Goal: Information Seeking & Learning: Learn about a topic

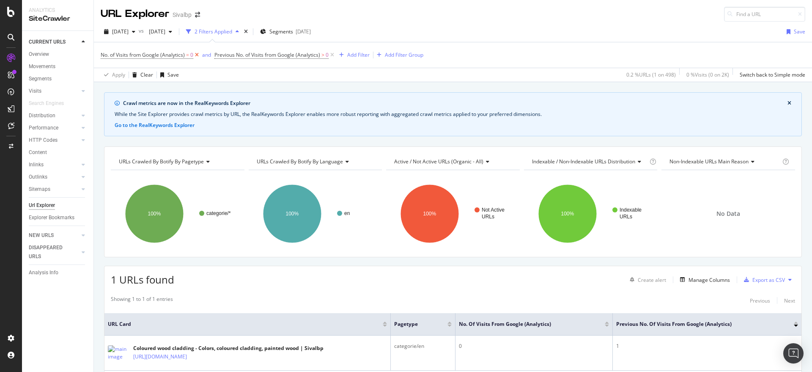
click at [195, 54] on icon at bounding box center [196, 55] width 7 height 8
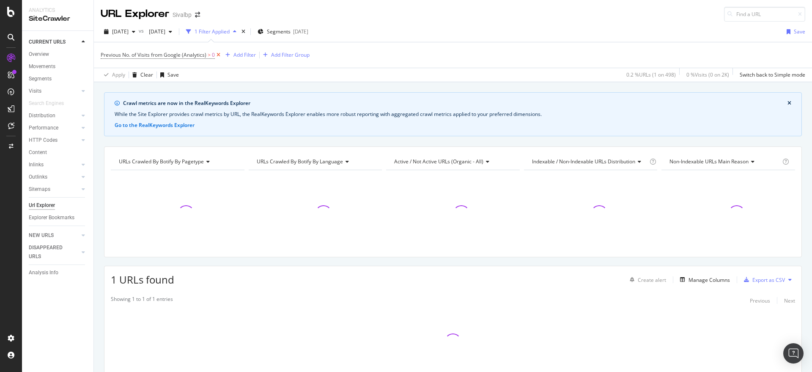
click at [217, 54] on icon at bounding box center [218, 55] width 7 height 8
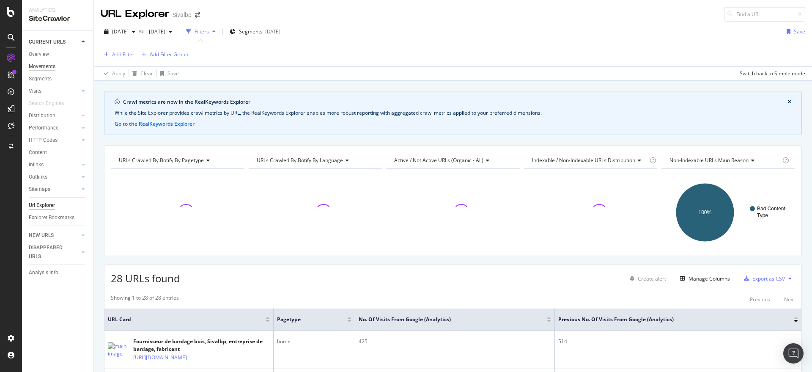
click at [45, 64] on div "Movements" at bounding box center [42, 66] width 27 height 9
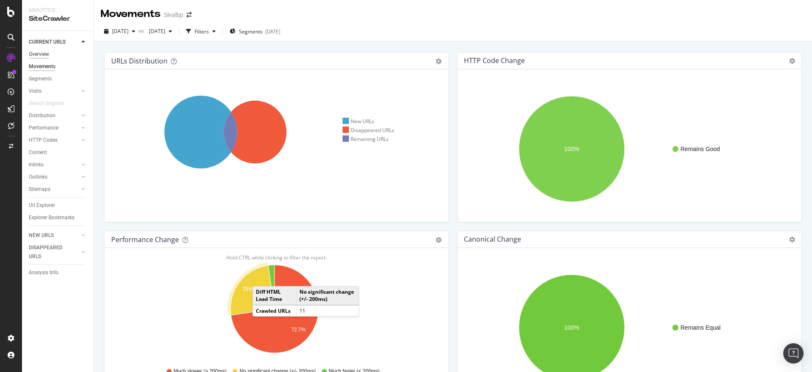
click at [38, 52] on div "Overview" at bounding box center [39, 54] width 20 height 9
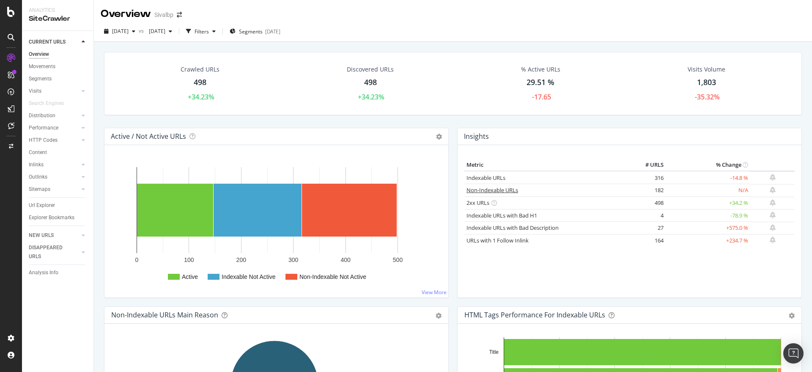
scroll to position [211, 0]
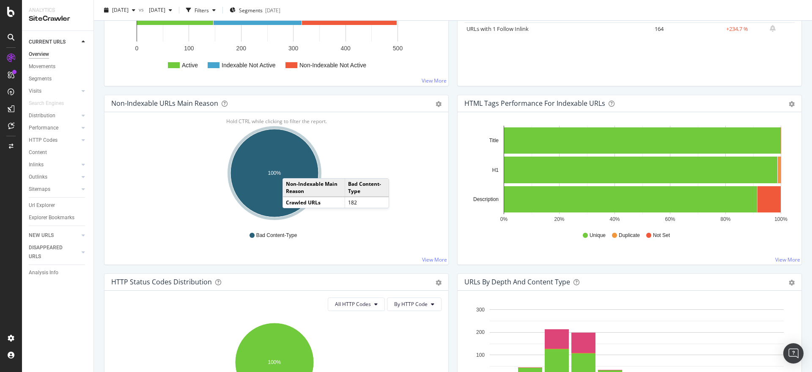
click at [291, 169] on ellipse "A chart." at bounding box center [274, 173] width 88 height 88
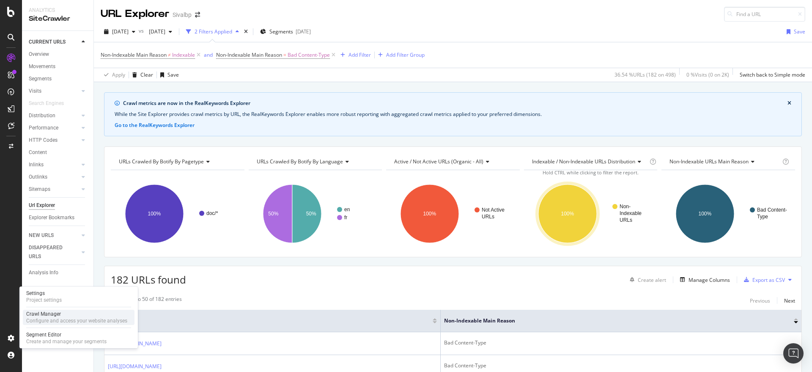
click at [54, 316] on div "Crawl Manager" at bounding box center [76, 313] width 101 height 7
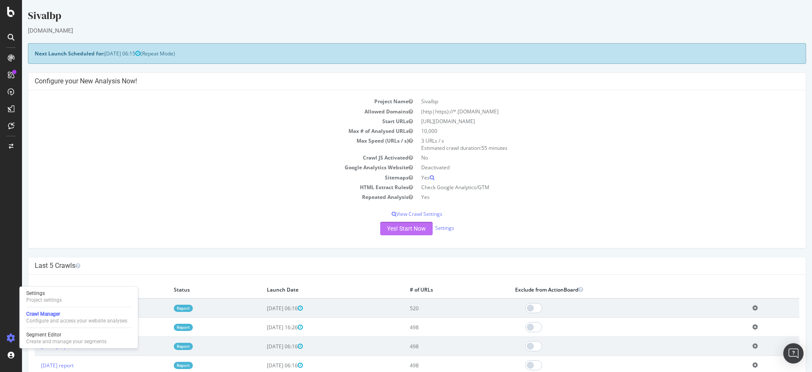
click at [393, 227] on button "Yes! Start Now" at bounding box center [406, 228] width 52 height 14
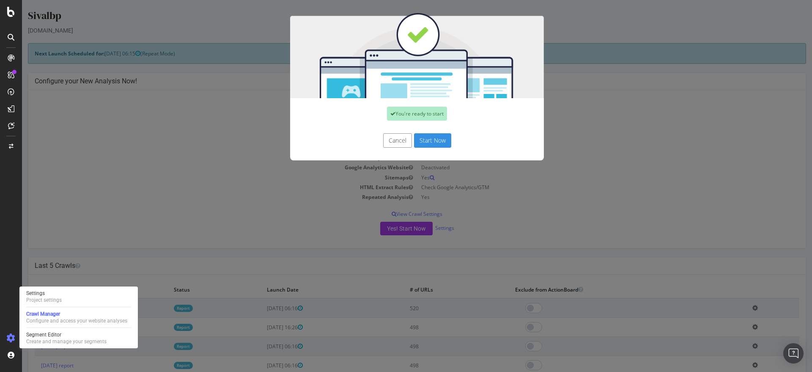
click at [422, 139] on button "Start Now" at bounding box center [432, 140] width 37 height 14
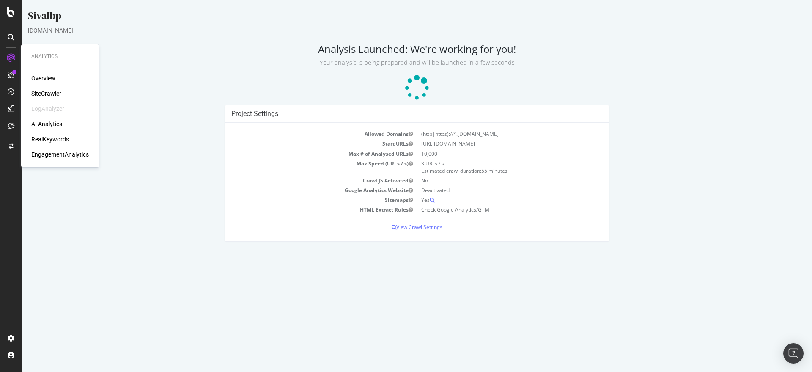
click at [40, 79] on div "Overview" at bounding box center [43, 78] width 24 height 8
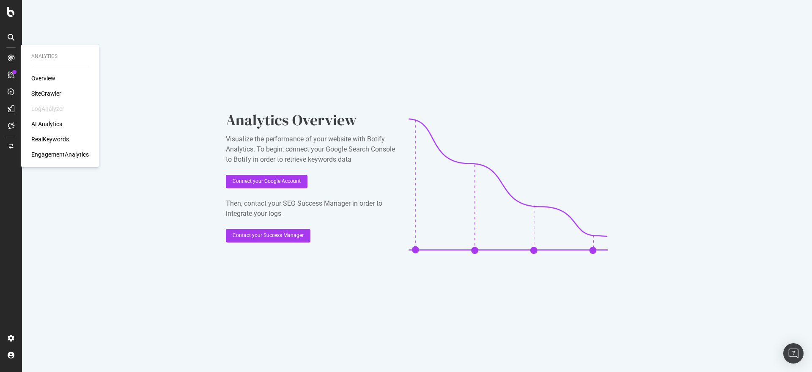
click at [41, 93] on div "SiteCrawler" at bounding box center [46, 93] width 30 height 8
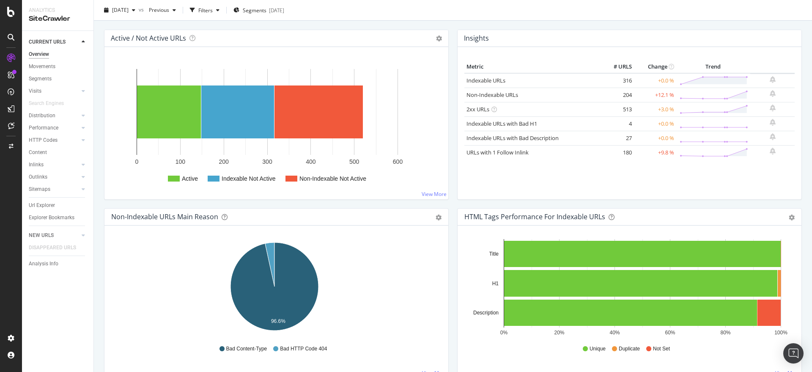
scroll to position [106, 0]
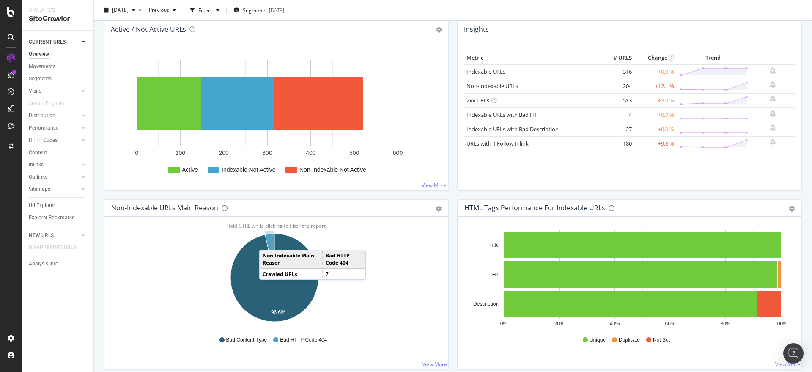
click at [268, 241] on icon "A chart." at bounding box center [269, 255] width 9 height 44
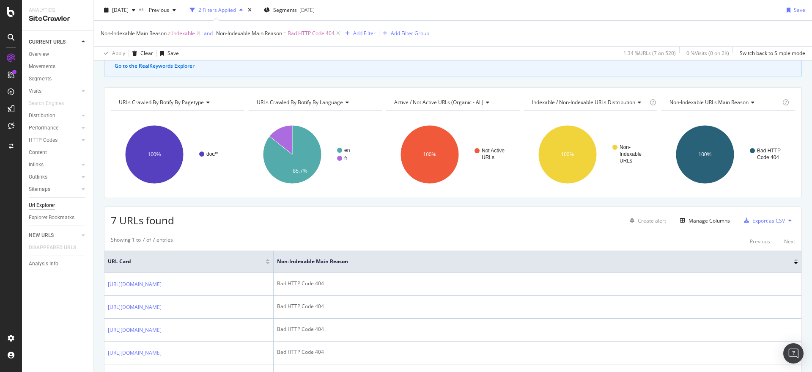
scroll to position [71, 0]
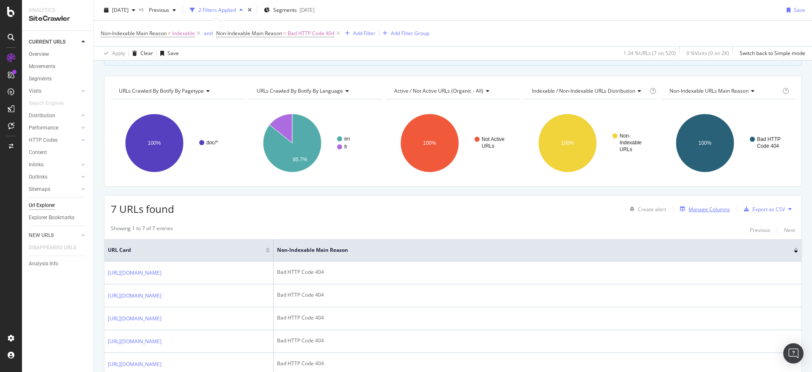
click at [689, 210] on div "Manage Columns" at bounding box center [708, 208] width 41 height 7
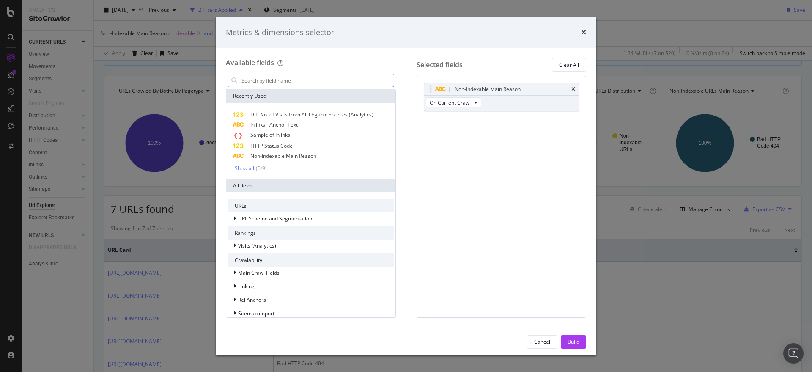
click at [289, 77] on input "modal" at bounding box center [317, 80] width 153 height 13
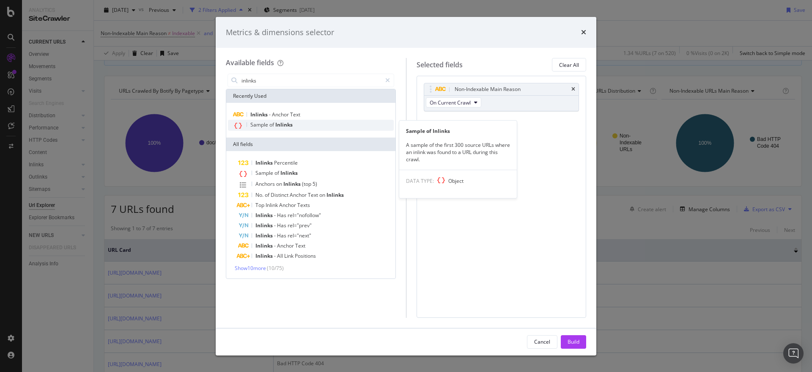
type input "inlinks"
click at [284, 125] on span "Inlinks" at bounding box center [283, 124] width 17 height 7
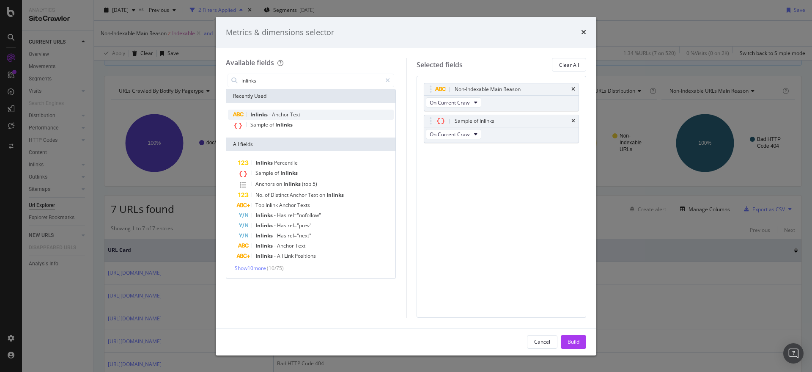
click at [287, 112] on span "Anchor" at bounding box center [281, 114] width 18 height 7
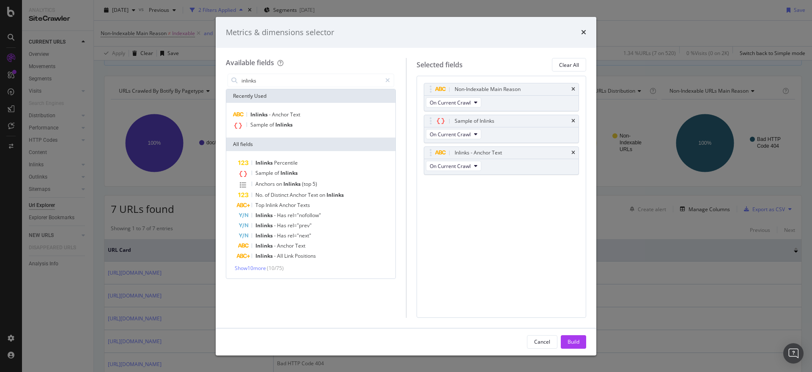
click at [573, 331] on div "Cancel Build" at bounding box center [406, 341] width 380 height 27
click at [567, 338] on div "Build" at bounding box center [573, 341] width 12 height 7
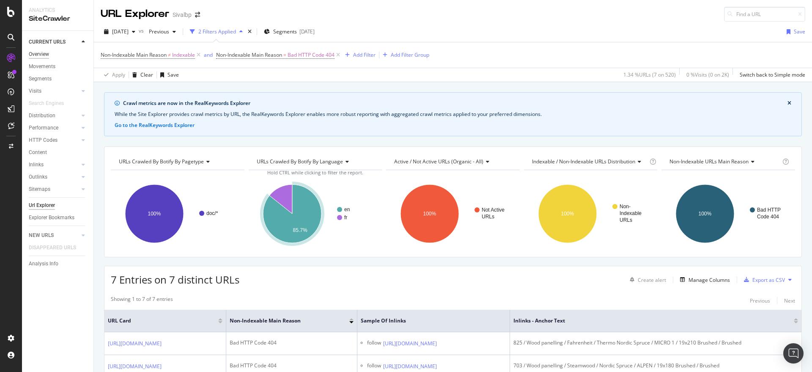
click at [35, 53] on div "Overview" at bounding box center [39, 54] width 20 height 9
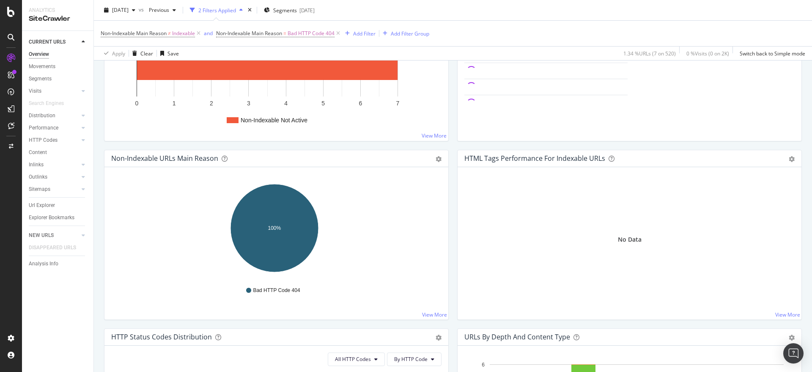
scroll to position [71, 0]
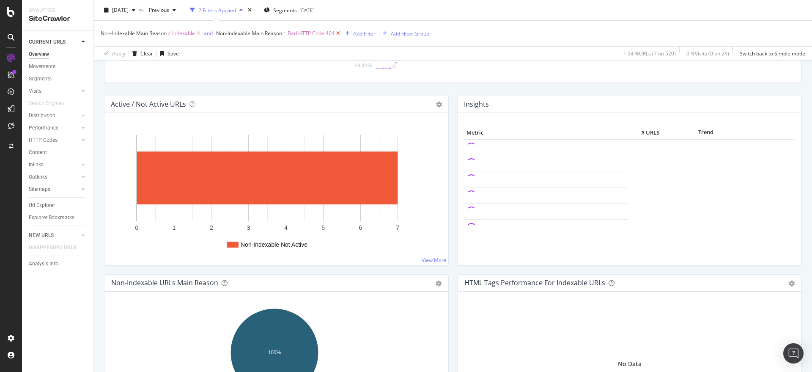
click at [337, 34] on icon at bounding box center [337, 33] width 7 height 8
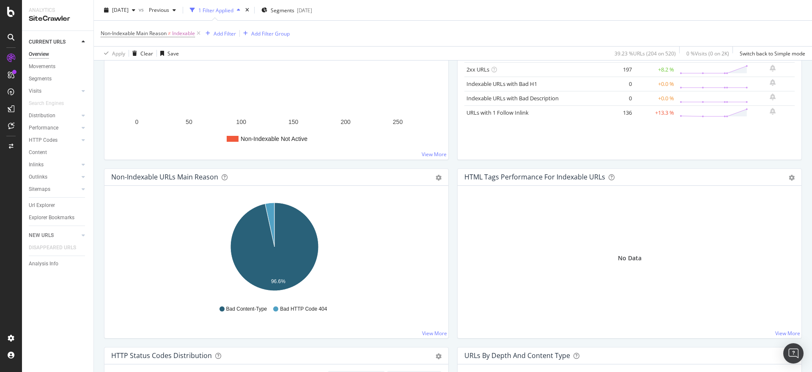
scroll to position [211, 0]
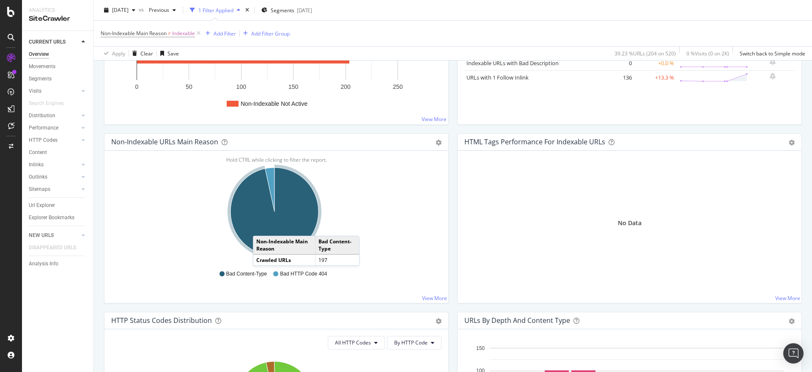
click at [261, 227] on icon "A chart." at bounding box center [274, 211] width 88 height 88
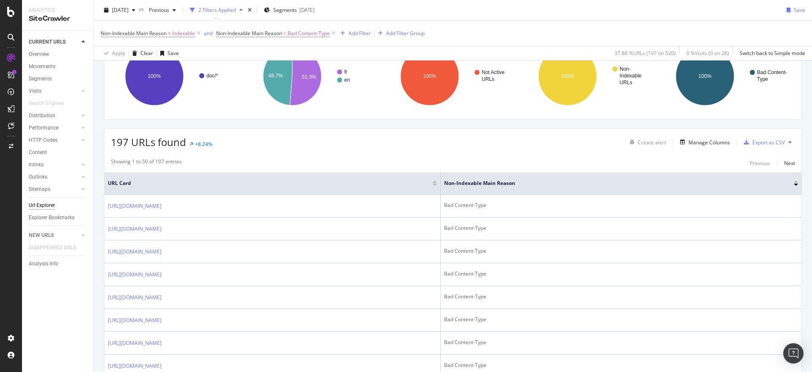
scroll to position [141, 0]
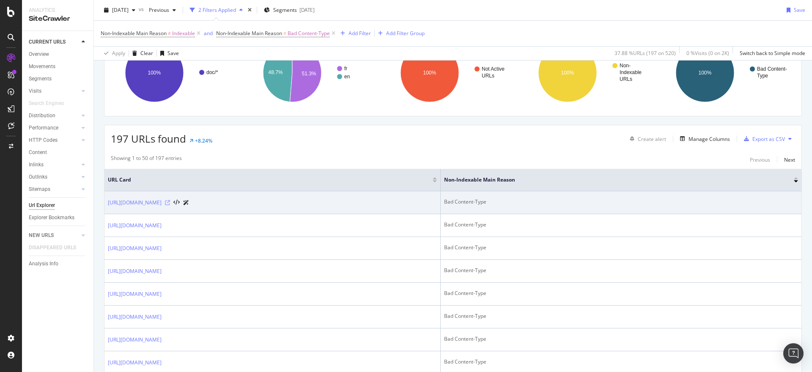
click at [170, 201] on icon at bounding box center [167, 202] width 5 height 5
drag, startPoint x: 201, startPoint y: 209, endPoint x: 108, endPoint y: 204, distance: 93.1
click at [108, 204] on td "[URL][DOMAIN_NAME]" at bounding box center [272, 202] width 336 height 23
copy div "[URL][DOMAIN_NAME]"
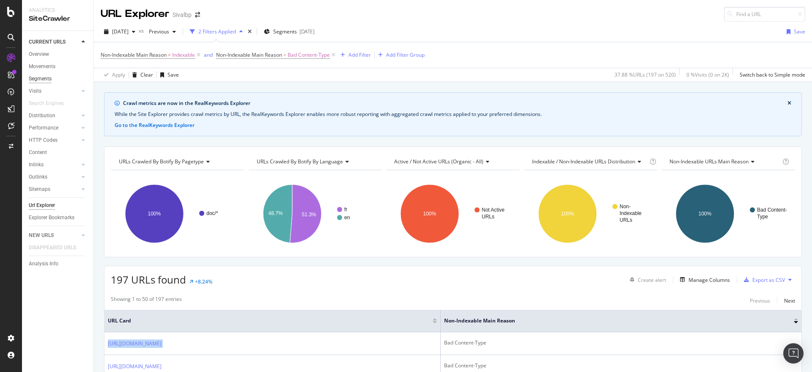
click at [42, 76] on div "Segments" at bounding box center [40, 78] width 23 height 9
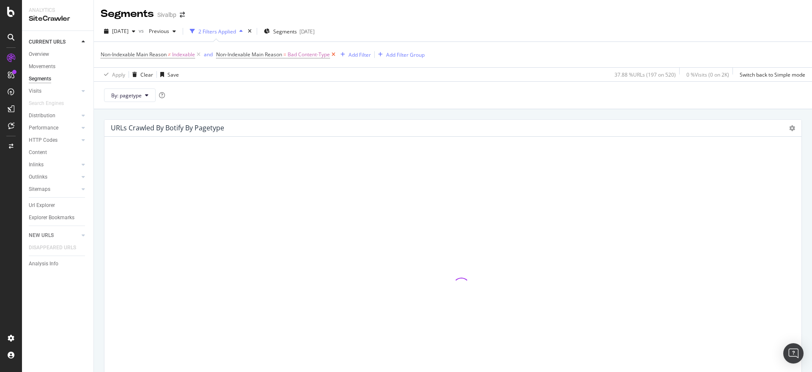
click at [335, 55] on icon at bounding box center [333, 54] width 7 height 8
click at [198, 54] on icon at bounding box center [198, 54] width 7 height 8
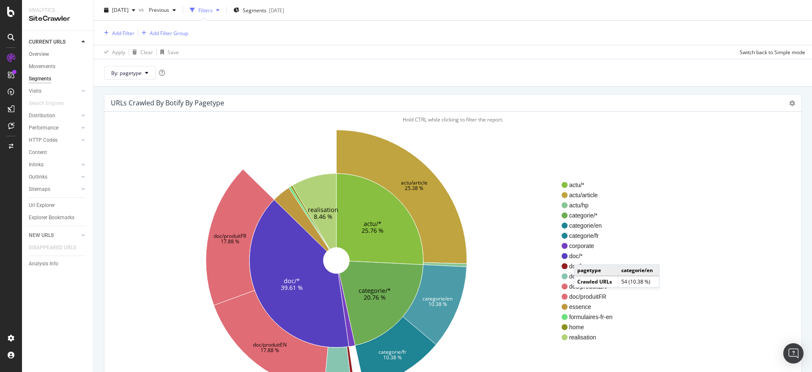
scroll to position [35, 0]
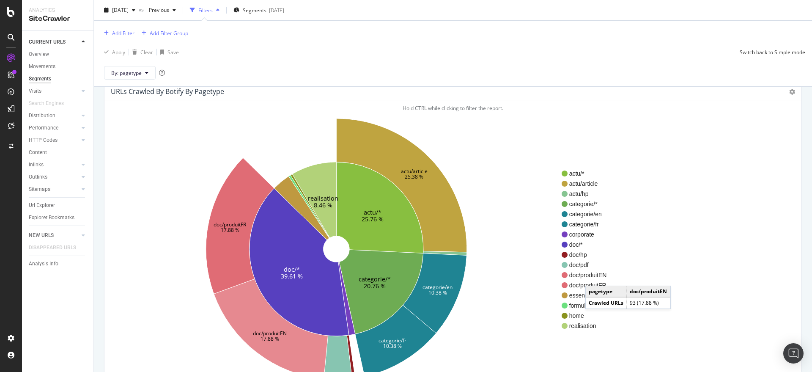
click at [593, 277] on span "doc/produitEN" at bounding box center [591, 275] width 44 height 8
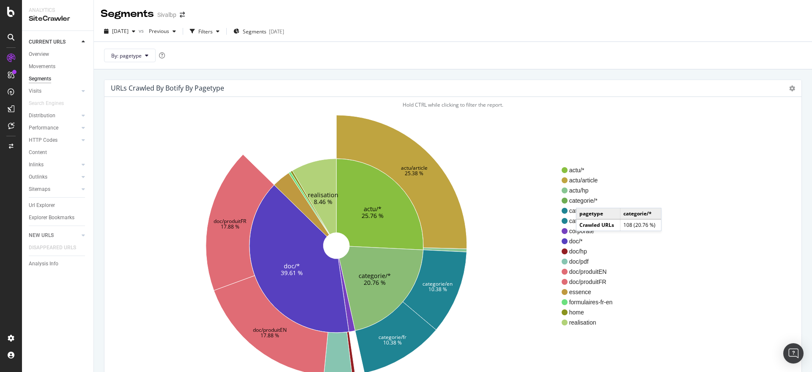
click at [584, 199] on span "categorie/*" at bounding box center [591, 200] width 44 height 8
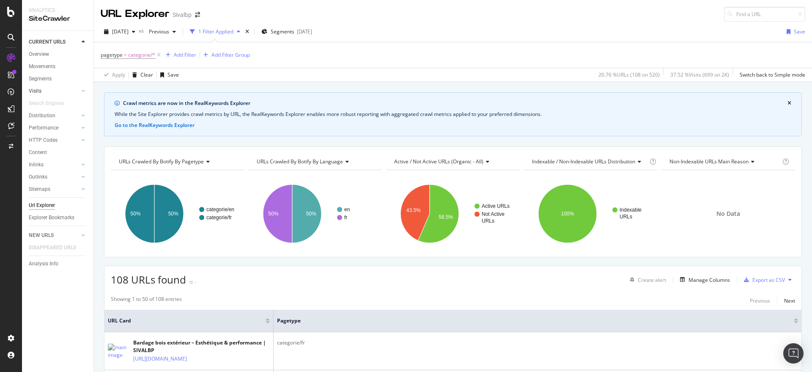
click at [42, 89] on link "Visits" at bounding box center [54, 91] width 50 height 9
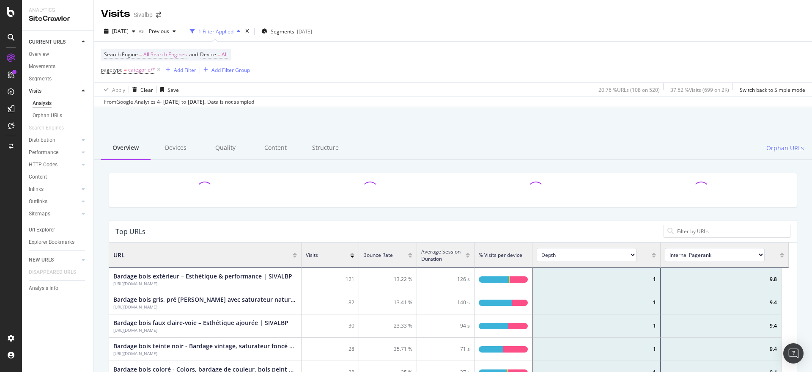
scroll to position [246, 671]
click at [155, 67] on icon at bounding box center [158, 70] width 7 height 8
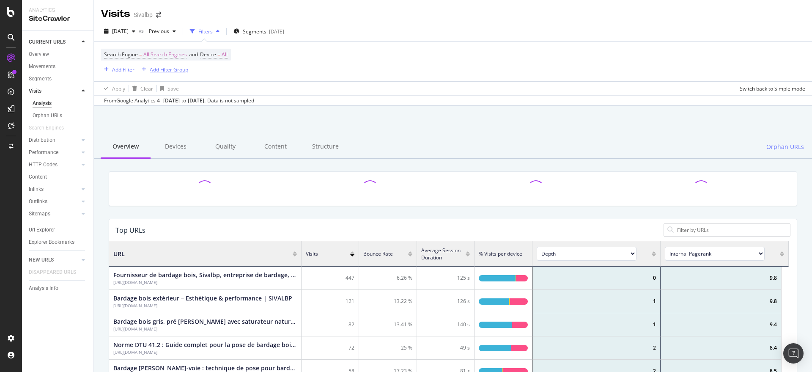
scroll to position [246, 671]
click at [45, 52] on div "Overview" at bounding box center [39, 54] width 20 height 9
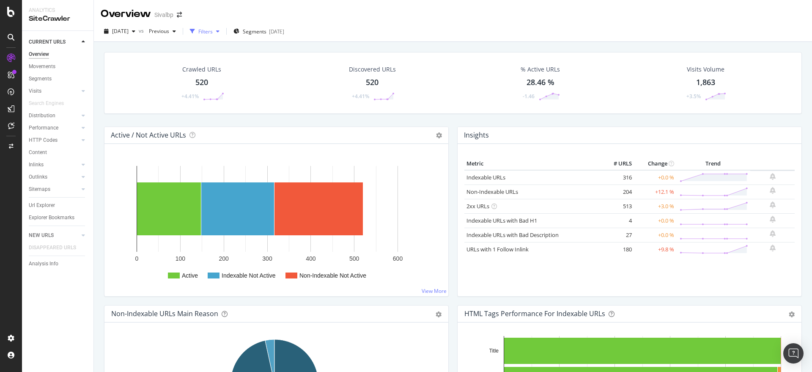
click at [219, 33] on icon "button" at bounding box center [217, 31] width 3 height 5
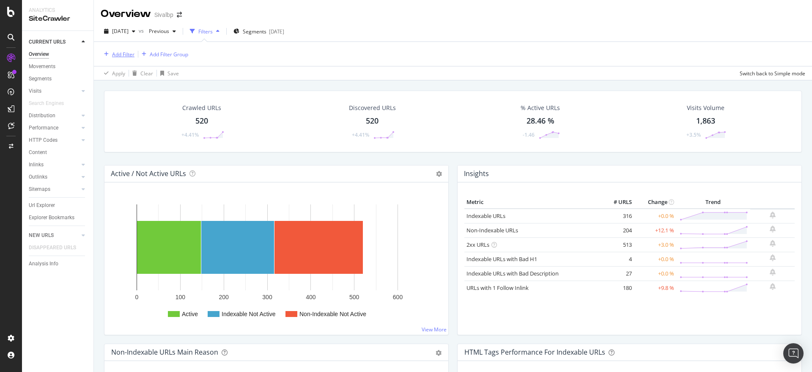
click at [110, 52] on div "button" at bounding box center [106, 54] width 11 height 5
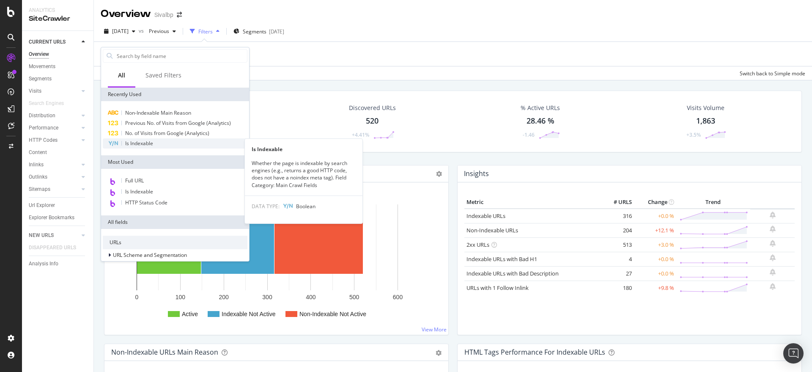
click at [135, 142] on span "Is Indexable" at bounding box center [139, 142] width 28 height 7
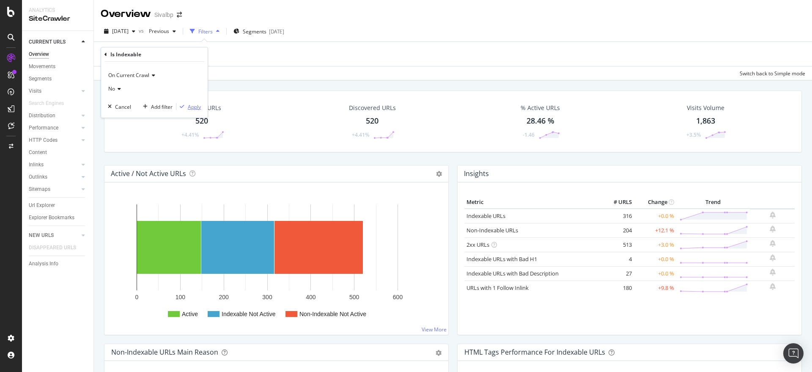
click at [193, 108] on div "Apply" at bounding box center [194, 106] width 13 height 7
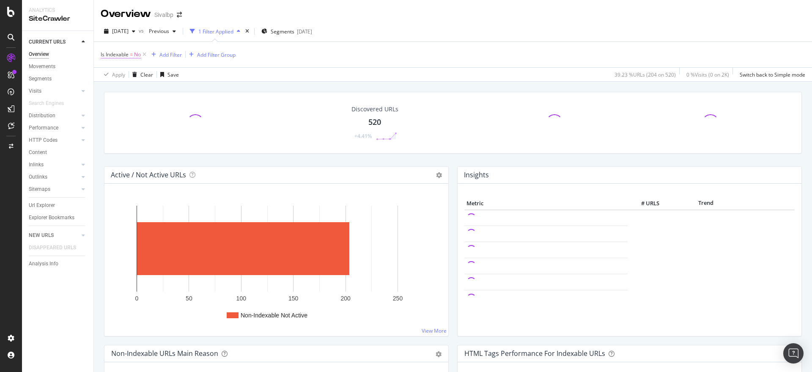
click at [135, 56] on span "No" at bounding box center [137, 55] width 7 height 12
click at [115, 87] on span "No" at bounding box center [111, 87] width 7 height 7
click at [115, 107] on span "Yes" at bounding box center [116, 105] width 8 height 7
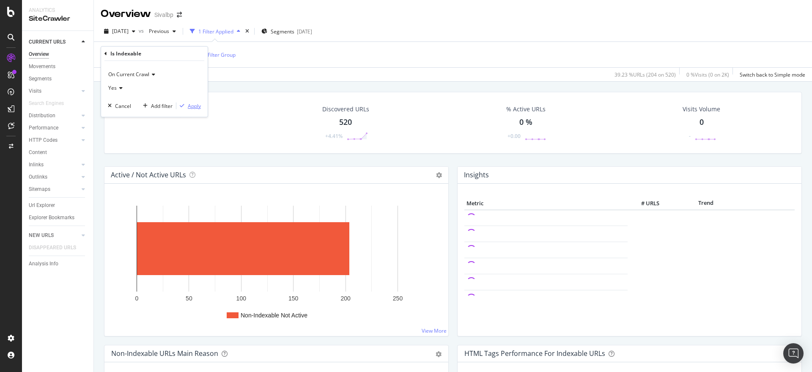
click at [186, 104] on div "button" at bounding box center [181, 105] width 11 height 5
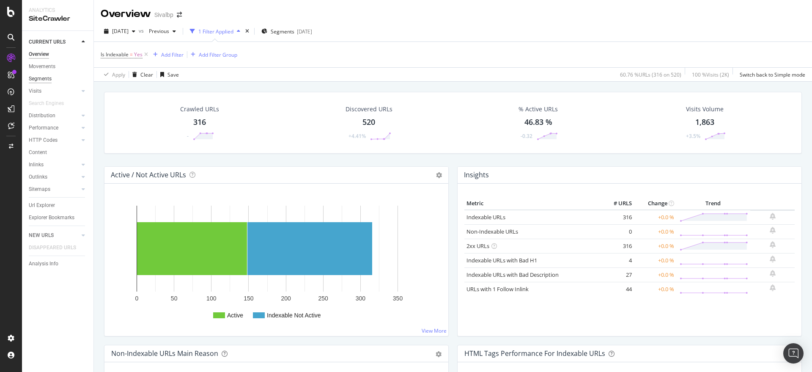
click at [37, 76] on div "Segments" at bounding box center [40, 78] width 23 height 9
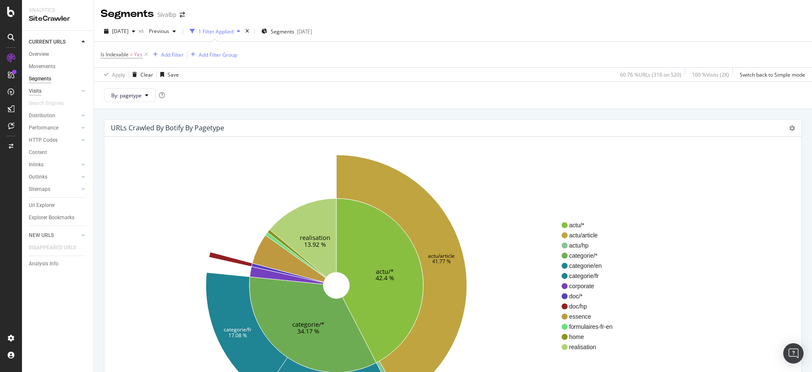
click at [40, 91] on div "Visits" at bounding box center [35, 91] width 13 height 9
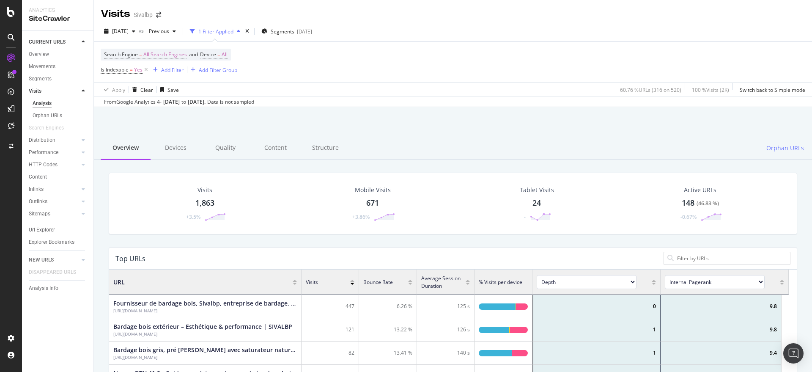
scroll to position [246, 671]
click at [176, 31] on icon "button" at bounding box center [173, 31] width 3 height 5
click at [204, 79] on div "[DATE]" at bounding box center [188, 79] width 48 height 8
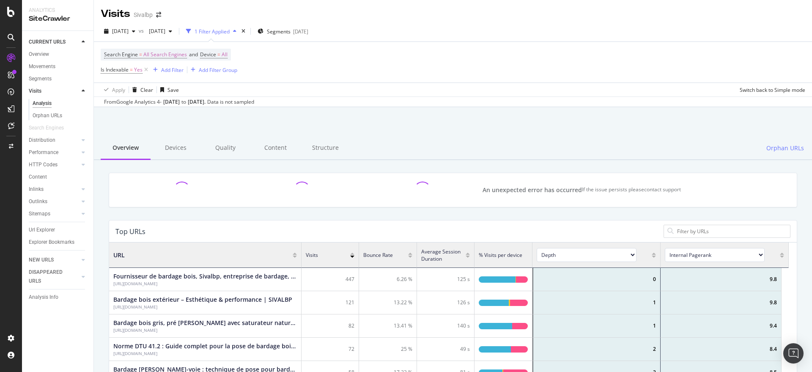
scroll to position [246, 671]
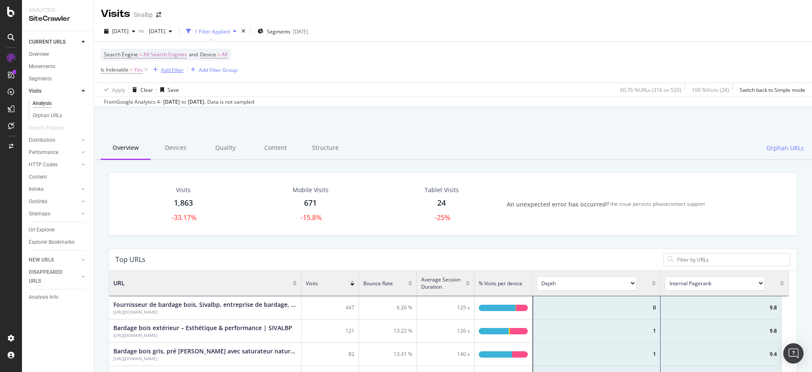
click at [170, 69] on div "Add Filter" at bounding box center [172, 69] width 22 height 7
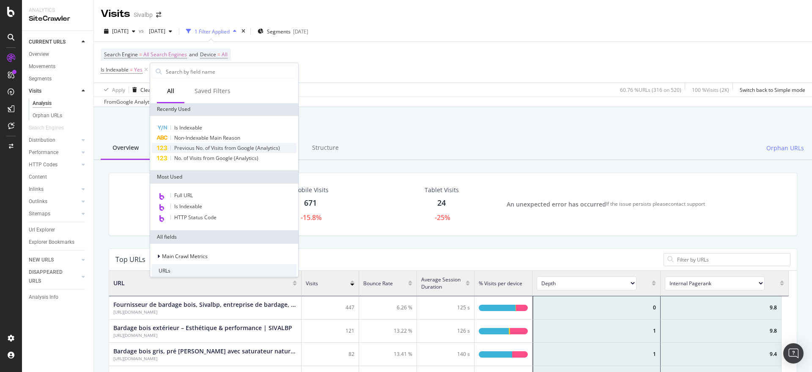
scroll to position [0, 0]
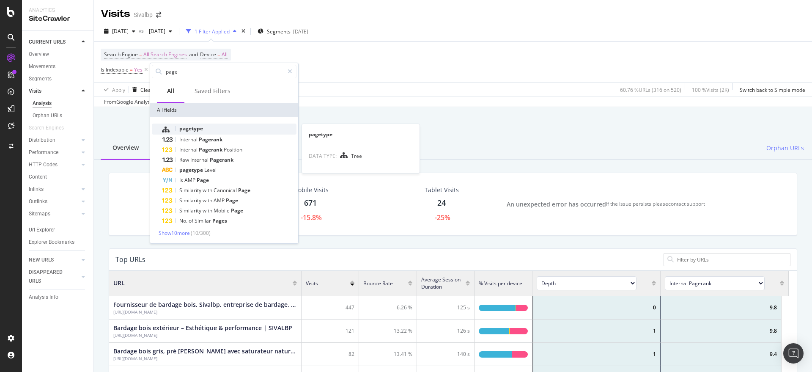
type input "page"
click at [247, 130] on div "pagetype" at bounding box center [229, 128] width 134 height 11
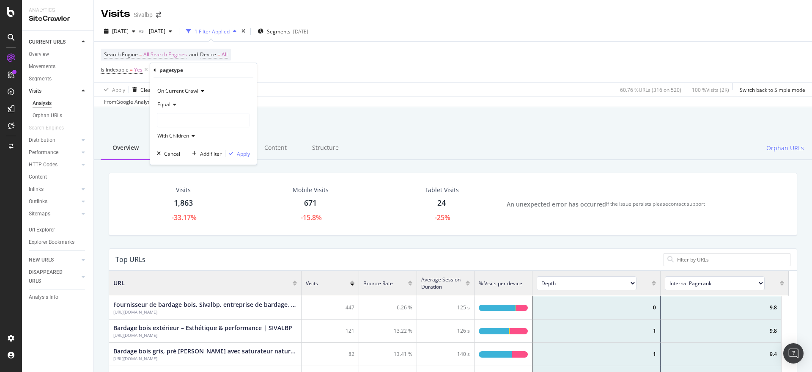
click at [177, 117] on div at bounding box center [203, 120] width 92 height 14
click at [194, 147] on span "134 URLS" at bounding box center [190, 145] width 25 height 7
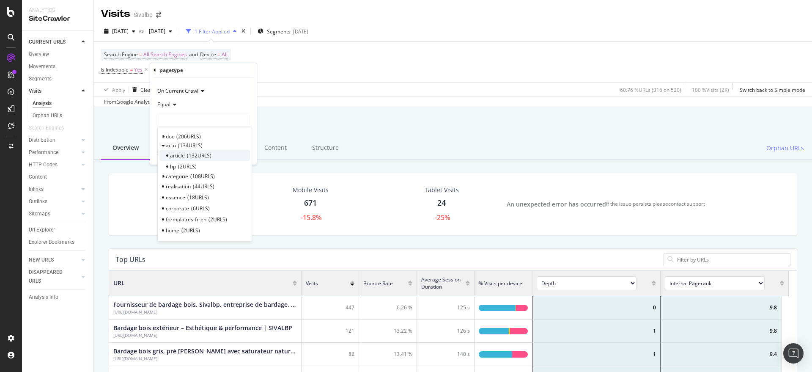
click at [194, 153] on span "132 URLS" at bounding box center [199, 155] width 25 height 7
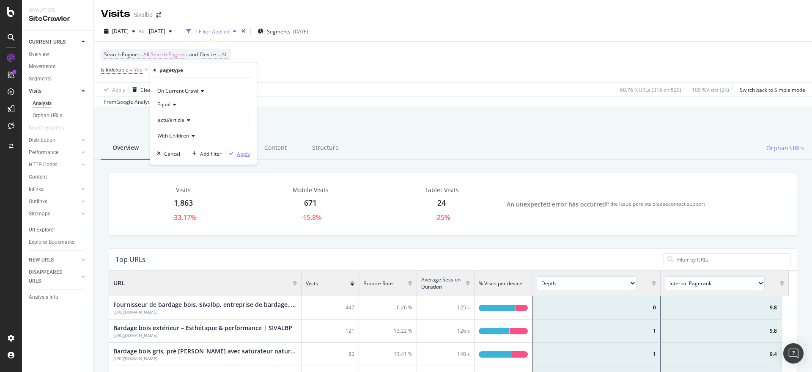
click at [245, 157] on button "Apply" at bounding box center [237, 153] width 25 height 8
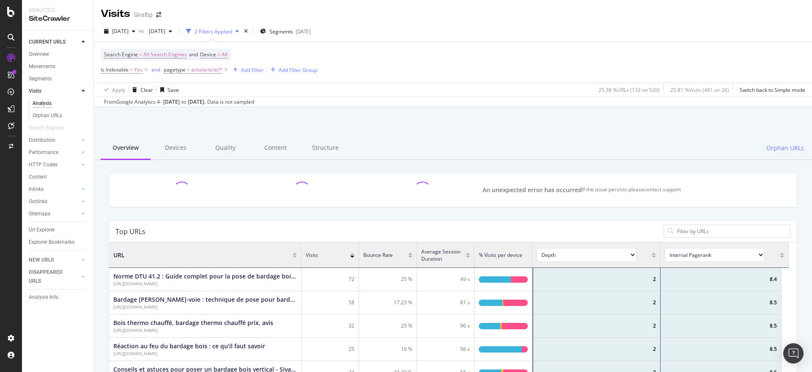
scroll to position [246, 671]
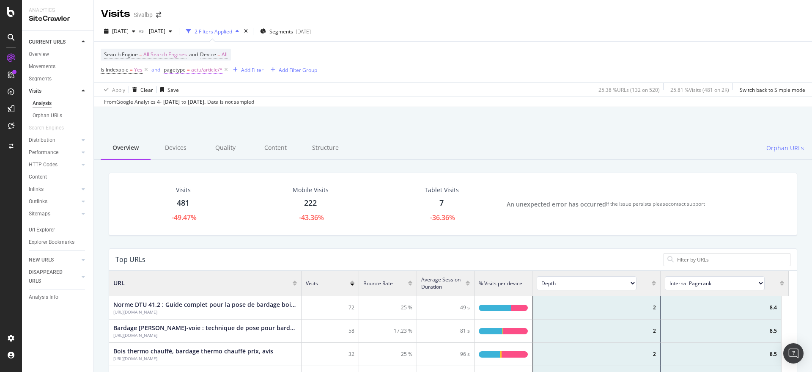
click at [199, 68] on span "actu/article/*" at bounding box center [206, 70] width 31 height 12
click at [45, 57] on div "Overview" at bounding box center [39, 54] width 20 height 9
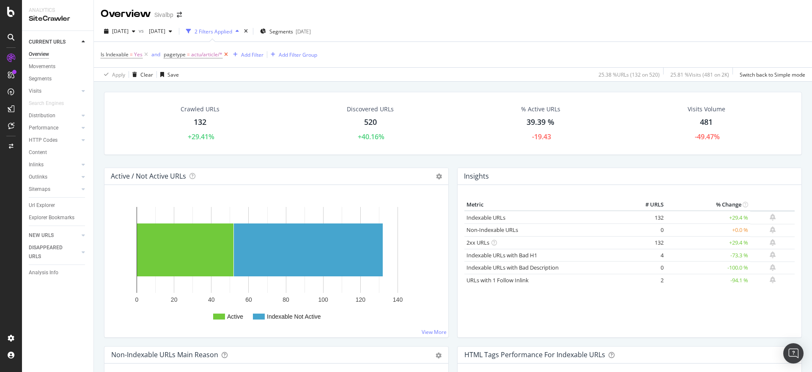
click at [226, 51] on icon at bounding box center [225, 54] width 7 height 8
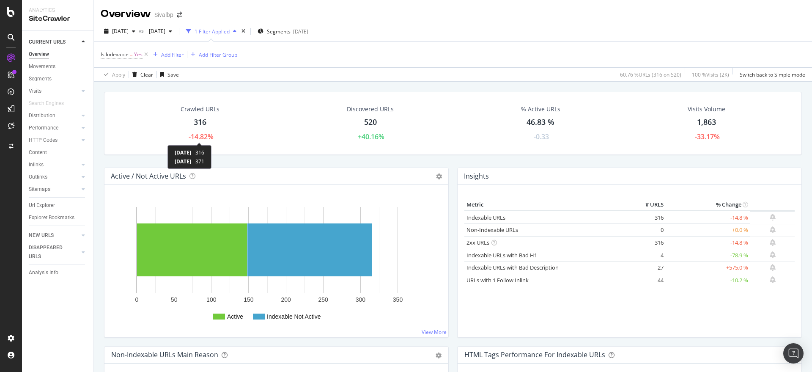
click at [202, 135] on div "-14.82%" at bounding box center [201, 137] width 25 height 10
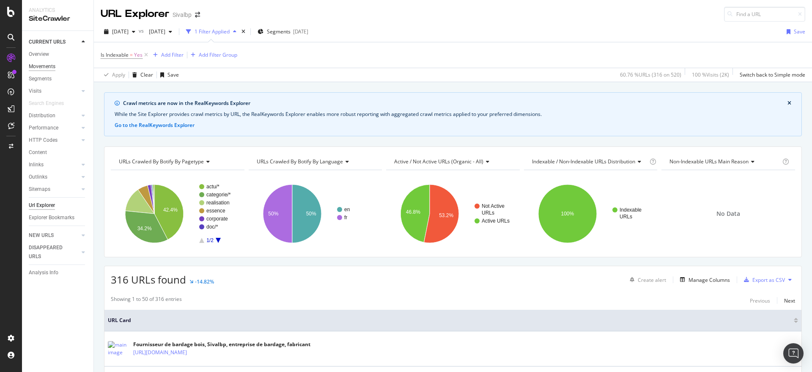
click at [44, 68] on div "Movements" at bounding box center [42, 66] width 27 height 9
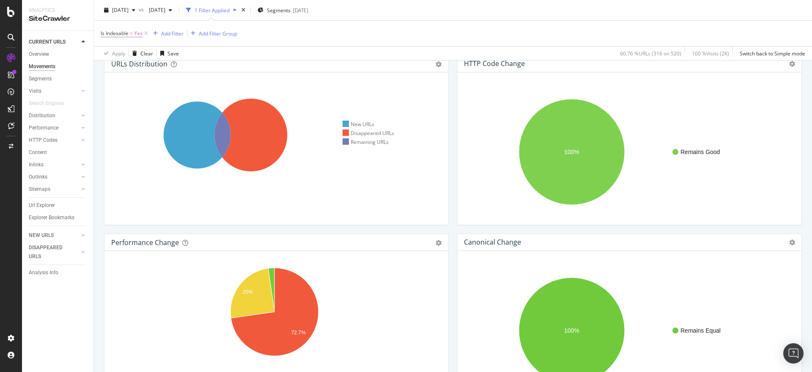
scroll to position [35, 0]
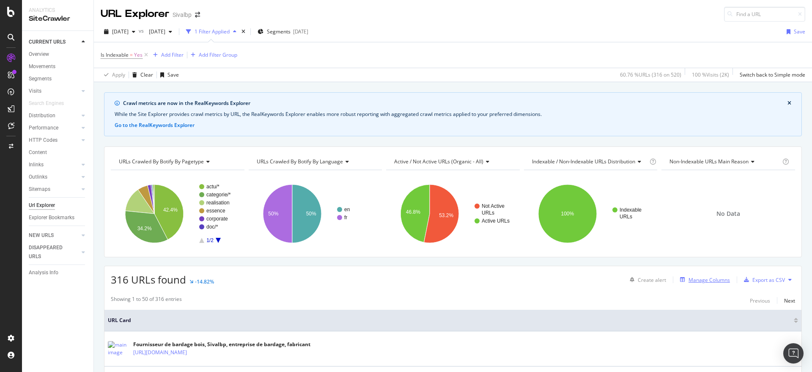
click at [689, 276] on div "Manage Columns" at bounding box center [708, 279] width 41 height 7
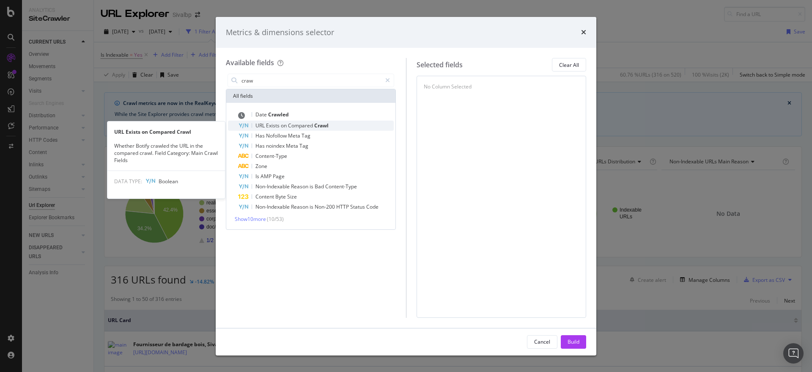
type input "craw"
click at [329, 122] on div "URL Exists on Compared Crawl" at bounding box center [316, 125] width 156 height 10
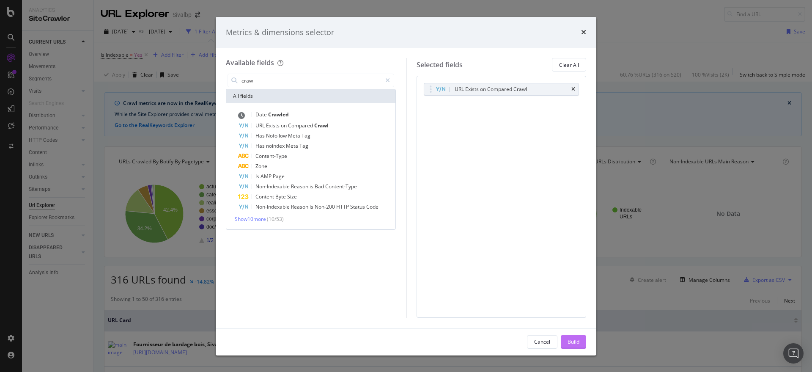
click at [576, 339] on div "Build" at bounding box center [573, 341] width 12 height 7
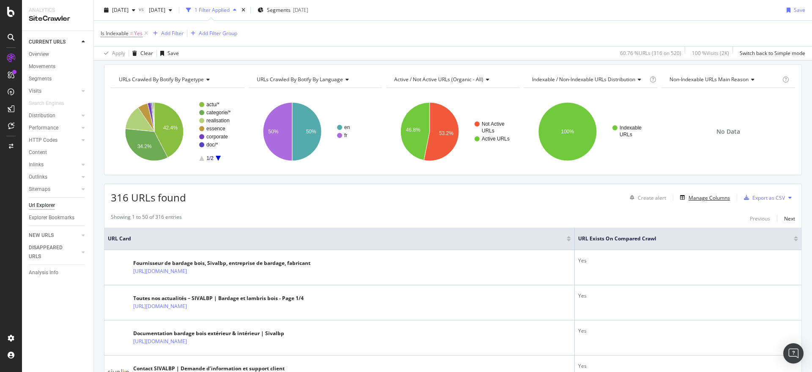
scroll to position [106, 0]
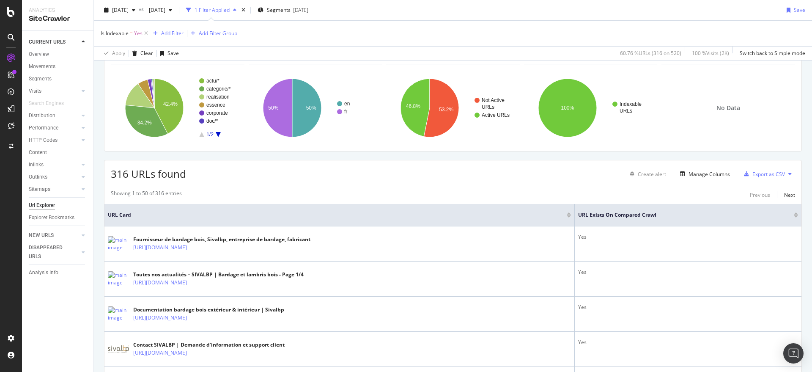
click at [793, 213] on div at bounding box center [795, 213] width 4 height 2
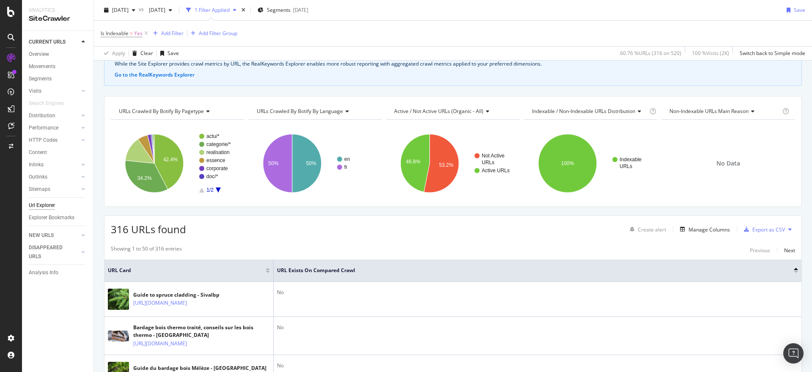
scroll to position [106, 0]
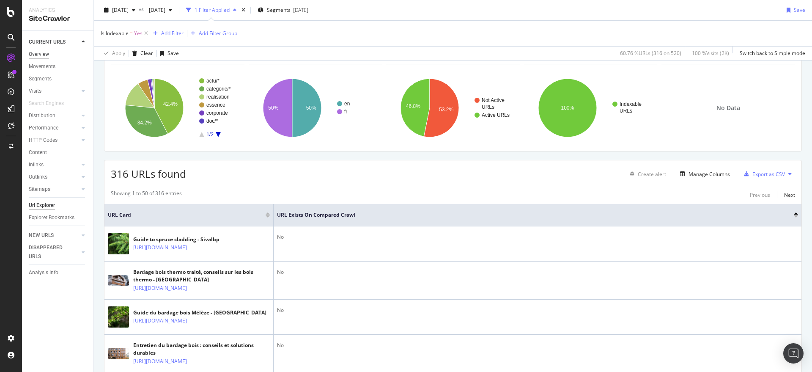
click at [41, 54] on div "Overview" at bounding box center [39, 54] width 20 height 9
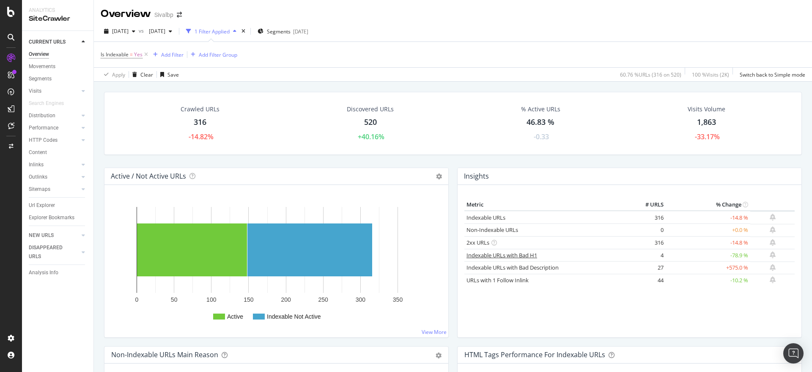
click at [512, 257] on link "Indexable URLs with Bad H1" at bounding box center [501, 255] width 71 height 8
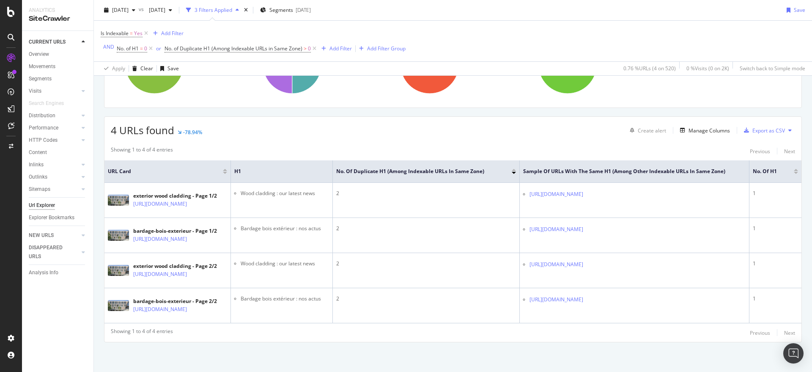
scroll to position [176, 0]
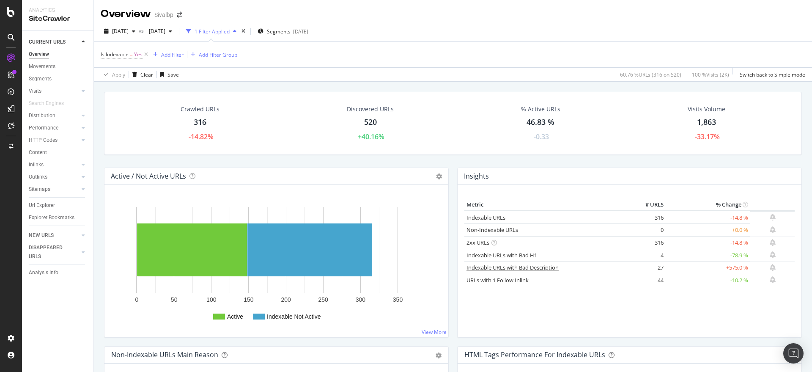
click at [523, 267] on link "Indexable URLs with Bad Description" at bounding box center [512, 267] width 92 height 8
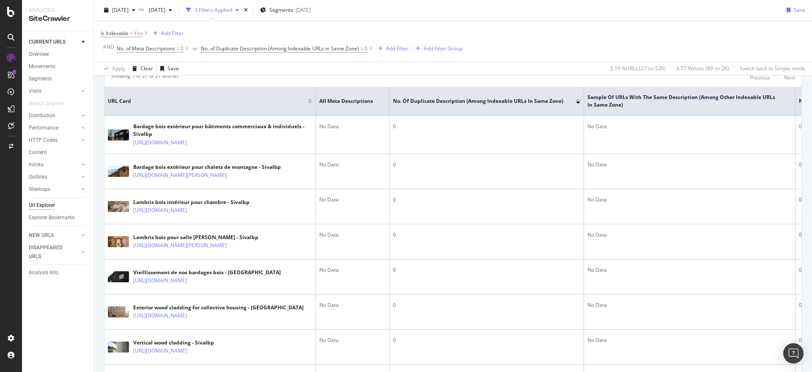
scroll to position [246, 0]
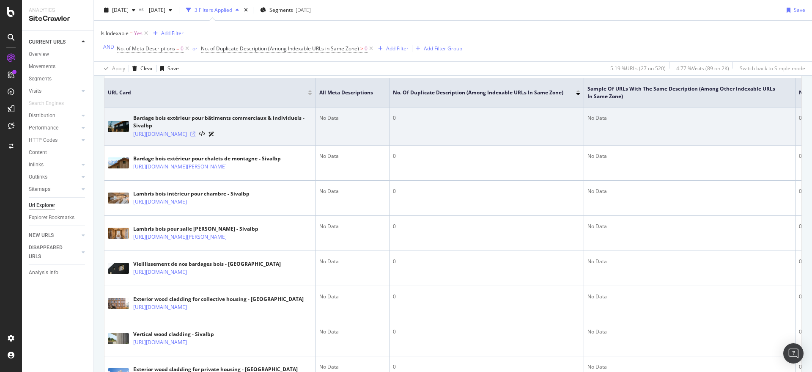
click at [195, 137] on icon at bounding box center [192, 133] width 5 height 5
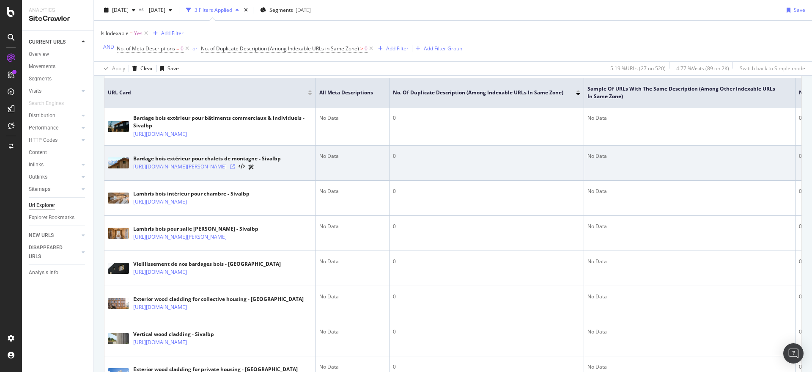
click at [235, 169] on icon at bounding box center [232, 166] width 5 height 5
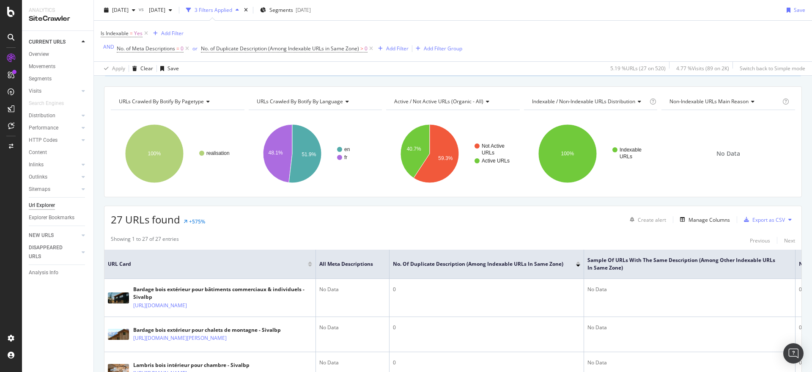
scroll to position [73, 0]
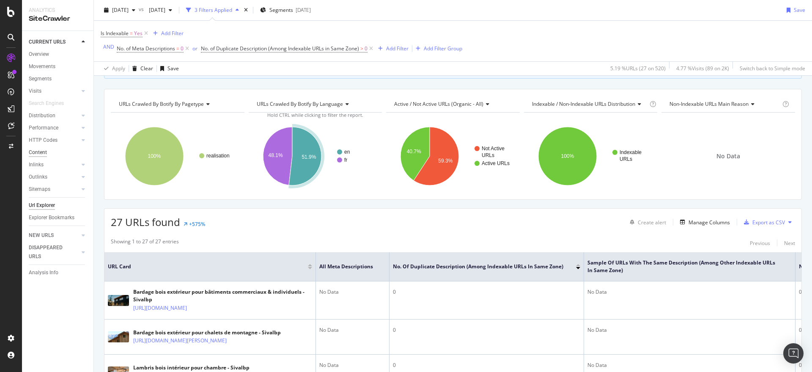
click at [38, 150] on div "Content" at bounding box center [38, 152] width 18 height 9
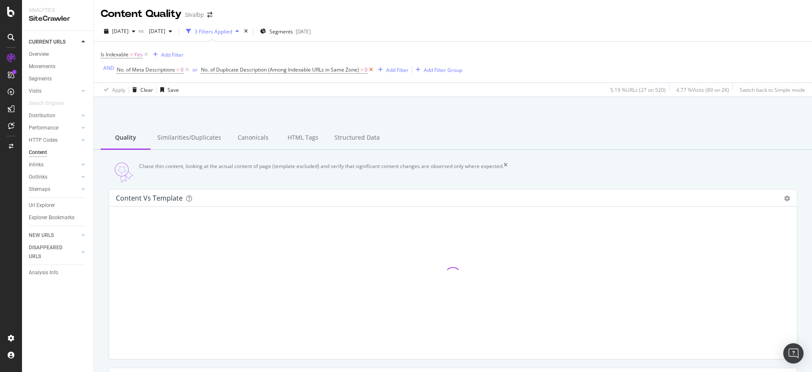
click at [368, 69] on icon at bounding box center [370, 70] width 7 height 8
click at [186, 68] on icon at bounding box center [186, 70] width 7 height 8
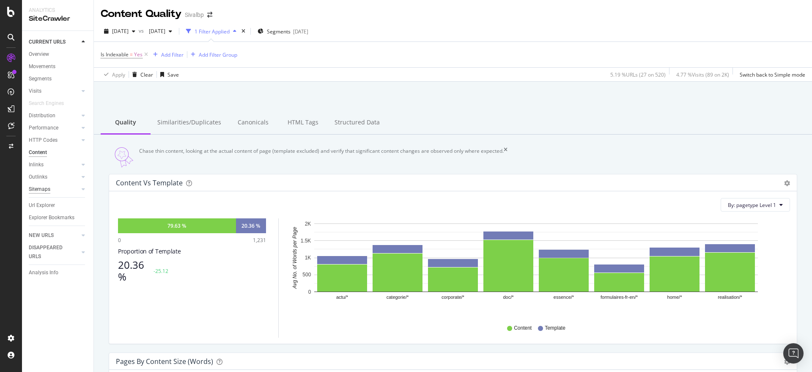
click at [42, 193] on div "Sitemaps" at bounding box center [40, 189] width 22 height 9
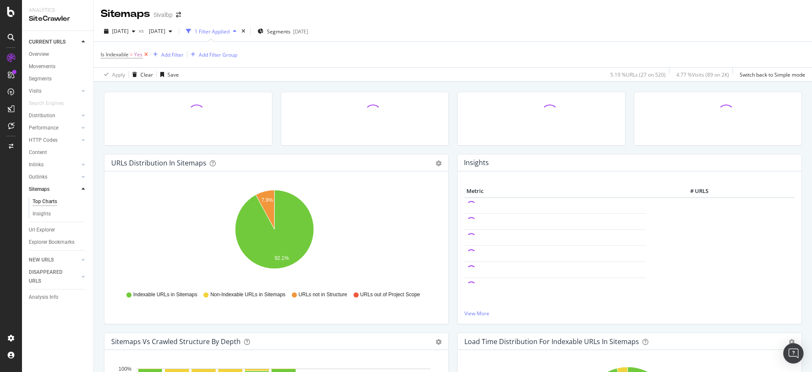
click at [145, 51] on icon at bounding box center [145, 54] width 7 height 8
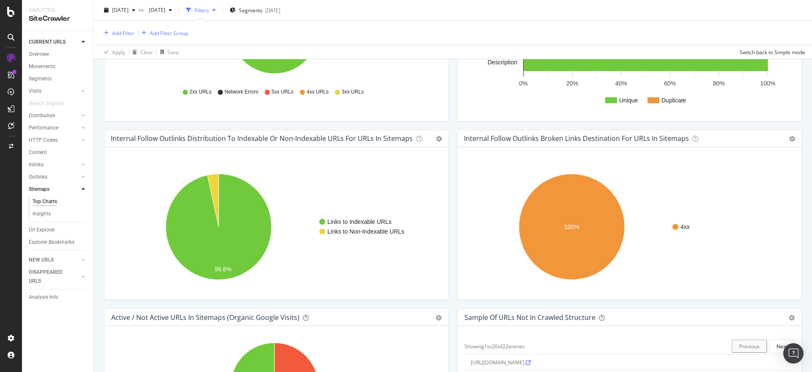
scroll to position [563, 0]
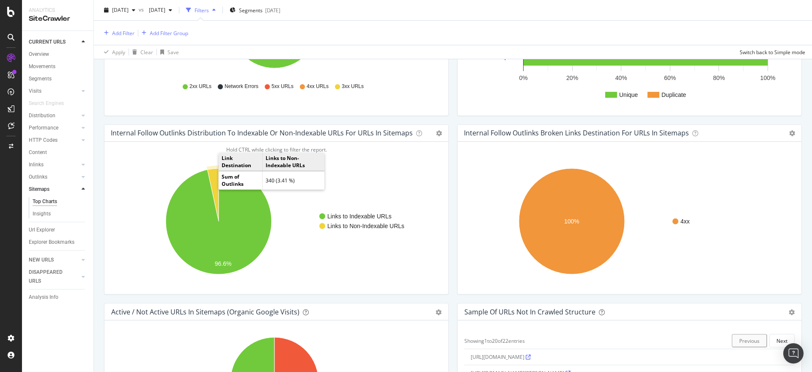
click at [215, 179] on icon "A chart." at bounding box center [212, 194] width 11 height 53
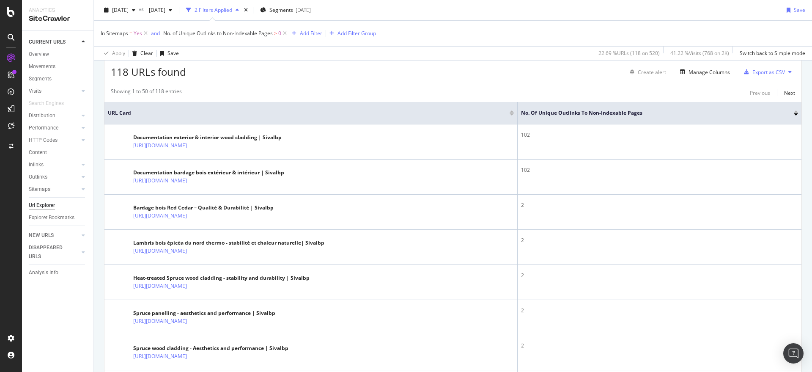
scroll to position [211, 0]
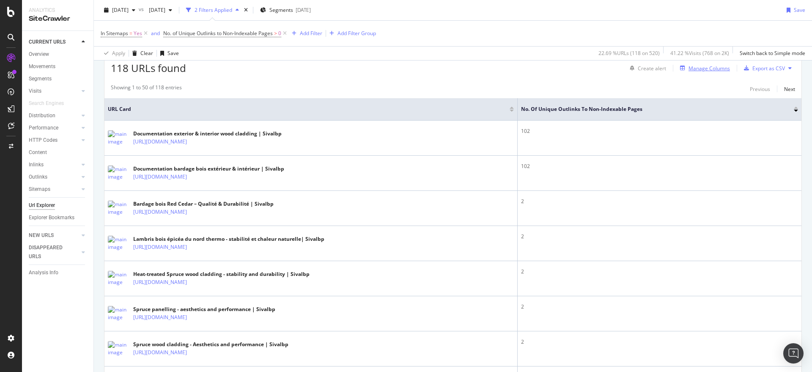
click at [691, 66] on div "Manage Columns" at bounding box center [708, 68] width 41 height 7
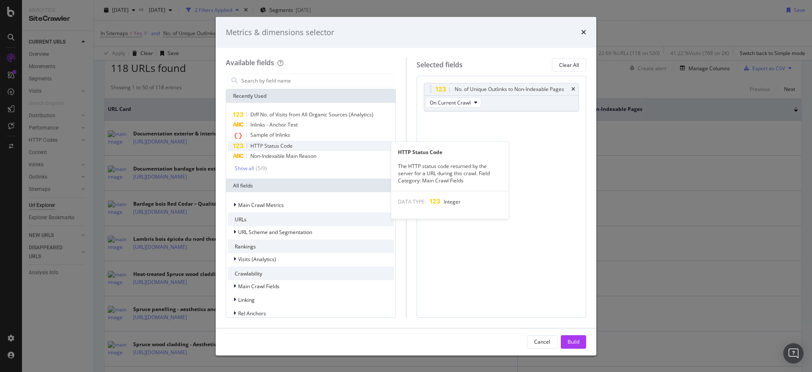
click at [270, 145] on span "HTTP Status Code" at bounding box center [271, 145] width 42 height 7
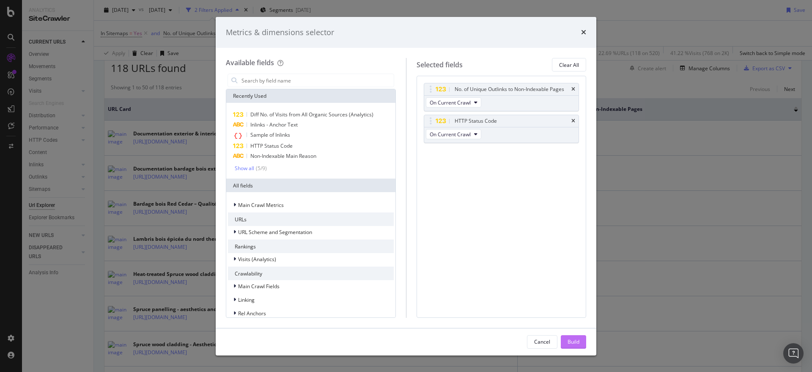
click at [562, 336] on button "Build" at bounding box center [572, 342] width 25 height 14
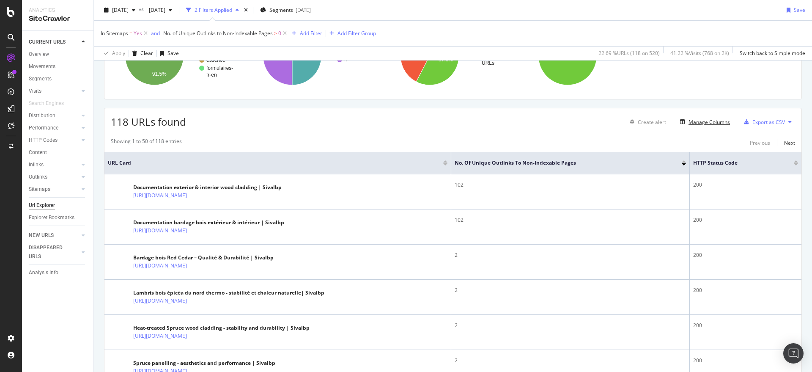
scroll to position [156, 0]
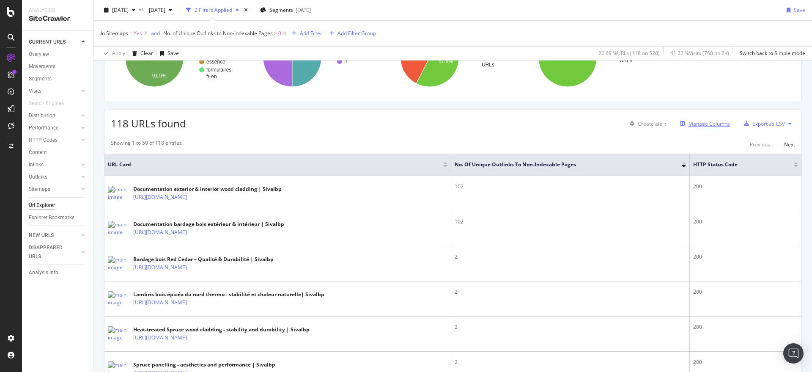
click at [695, 125] on div "Manage Columns" at bounding box center [708, 123] width 41 height 7
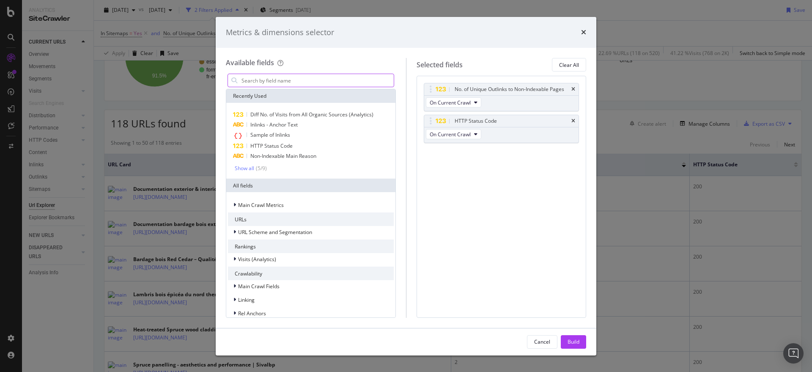
click at [257, 80] on input "modal" at bounding box center [317, 80] width 153 height 13
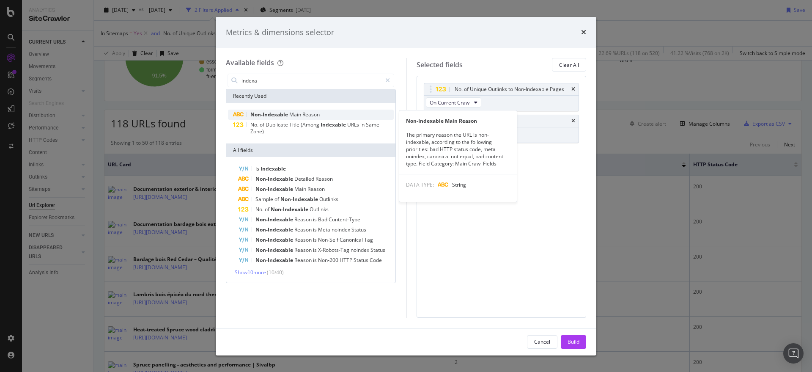
type input "indexa"
click at [279, 112] on span "Non-Indexable" at bounding box center [269, 114] width 39 height 7
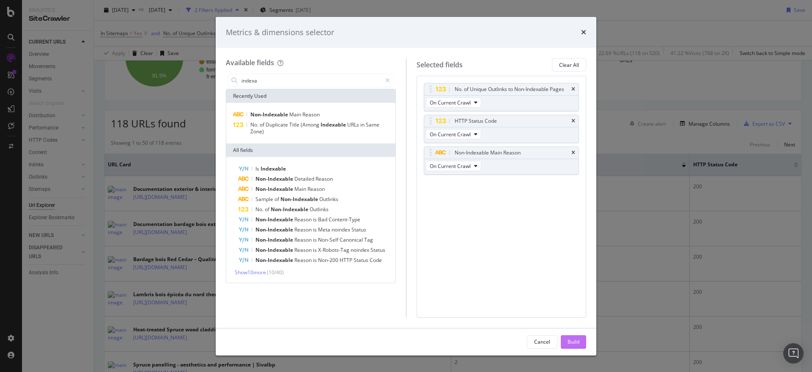
click at [569, 342] on div "Build" at bounding box center [573, 341] width 12 height 7
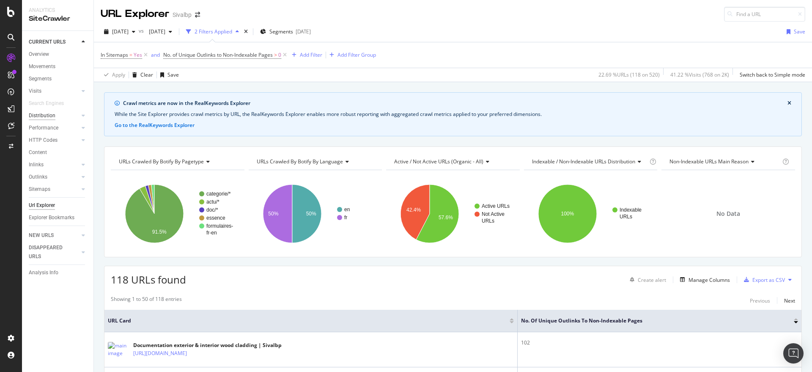
click at [41, 114] on div "Distribution" at bounding box center [42, 115] width 27 height 9
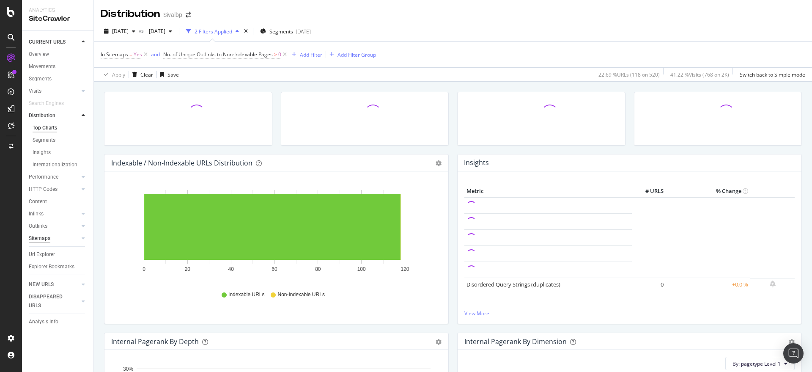
click at [38, 242] on div "Sitemaps" at bounding box center [40, 238] width 22 height 9
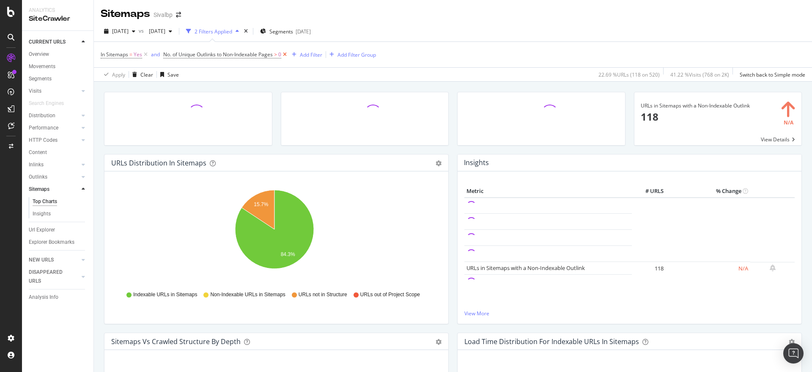
click at [287, 52] on icon at bounding box center [284, 54] width 7 height 8
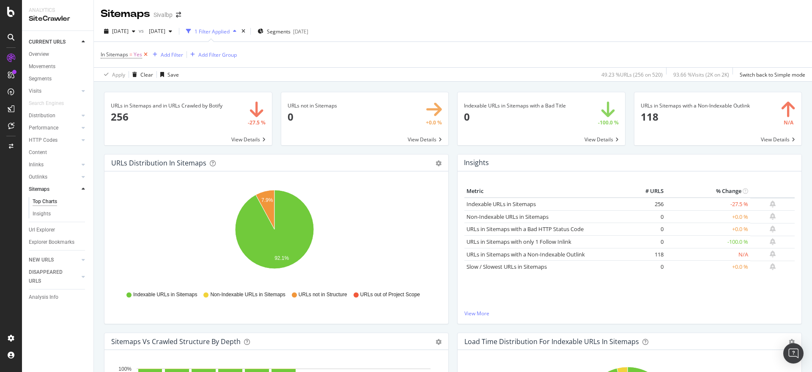
click at [145, 52] on icon at bounding box center [145, 54] width 7 height 8
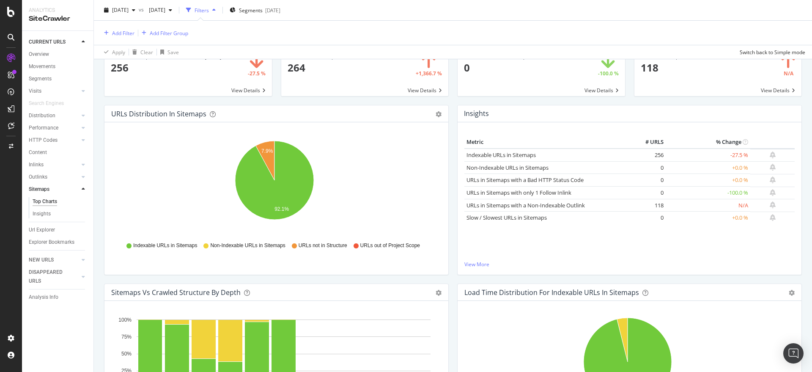
scroll to position [35, 0]
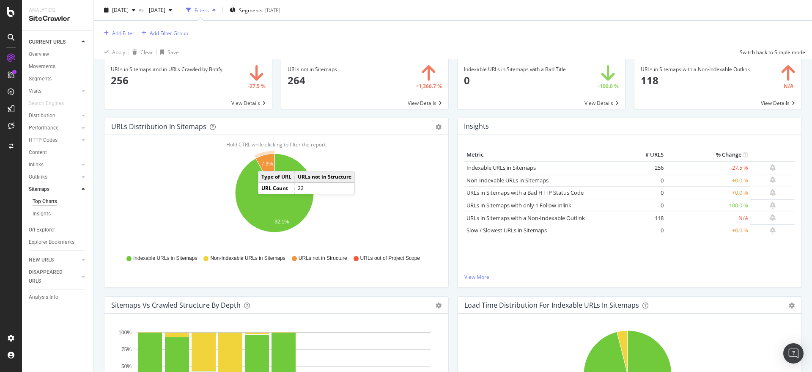
click at [266, 162] on text "7.9%" at bounding box center [267, 164] width 12 height 6
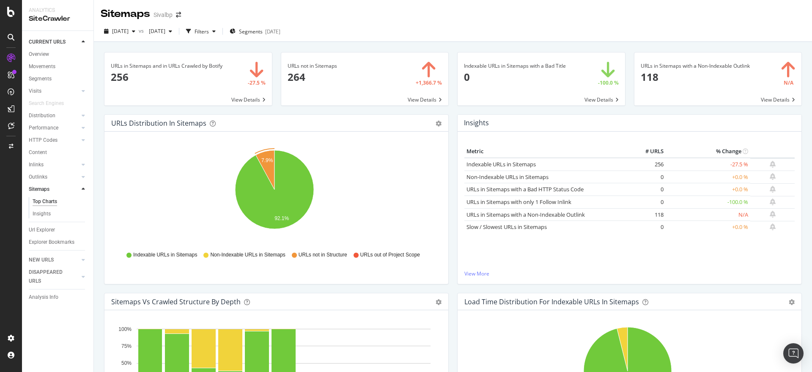
click at [317, 252] on span "URLs not in Structure" at bounding box center [322, 254] width 49 height 7
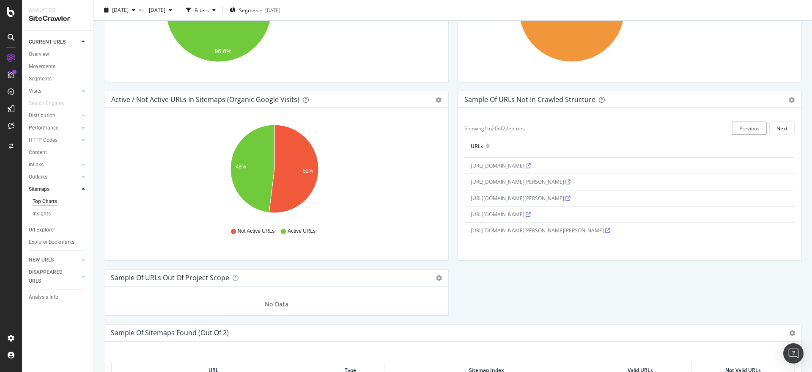
scroll to position [740, 0]
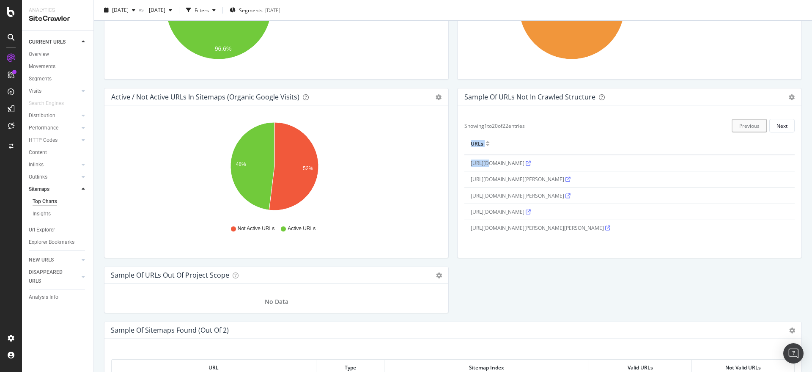
drag, startPoint x: 459, startPoint y: 164, endPoint x: 481, endPoint y: 170, distance: 23.7
click at [481, 170] on div "Hold CTRL while clicking to filter the report. Showing 1 to 20 of 22 entries Pr…" at bounding box center [629, 181] width 344 height 152
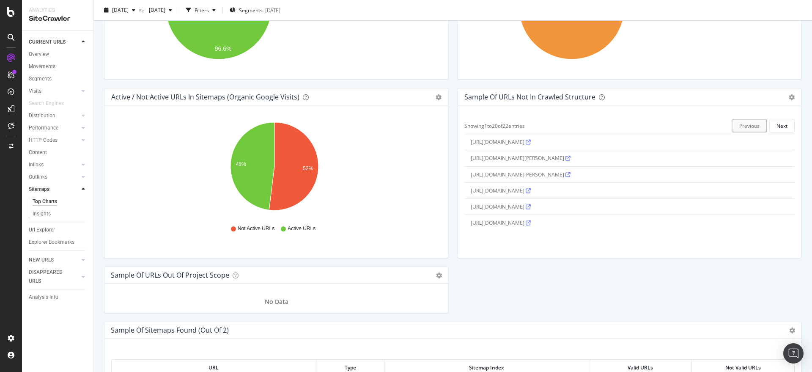
scroll to position [0, 0]
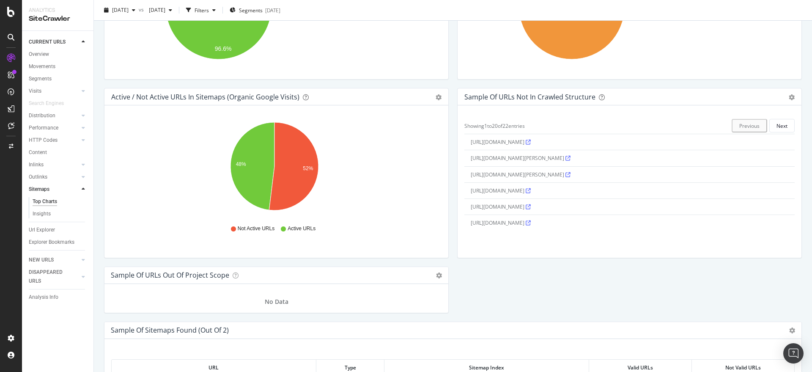
drag, startPoint x: 461, startPoint y: 162, endPoint x: 720, endPoint y: 255, distance: 275.4
click at [720, 255] on div "Hold CTRL while clicking to filter the report. Showing 1 to 20 of 22 entries Pr…" at bounding box center [629, 181] width 344 height 152
copy thead "URLs"
click at [36, 96] on div "ActionBoard" at bounding box center [47, 95] width 33 height 8
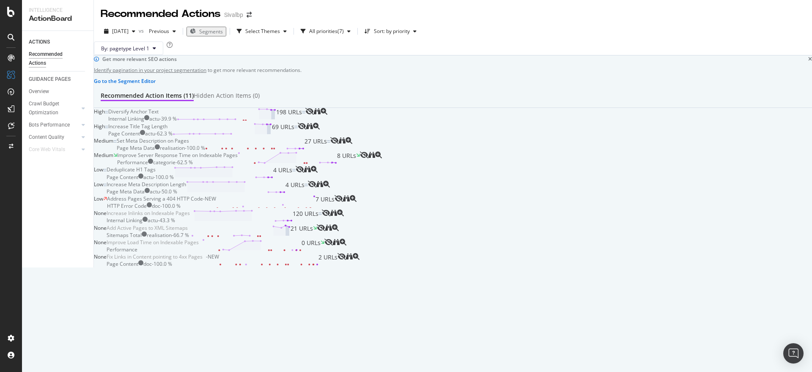
click at [159, 115] on div "Diversify Anchor Text" at bounding box center [133, 111] width 50 height 7
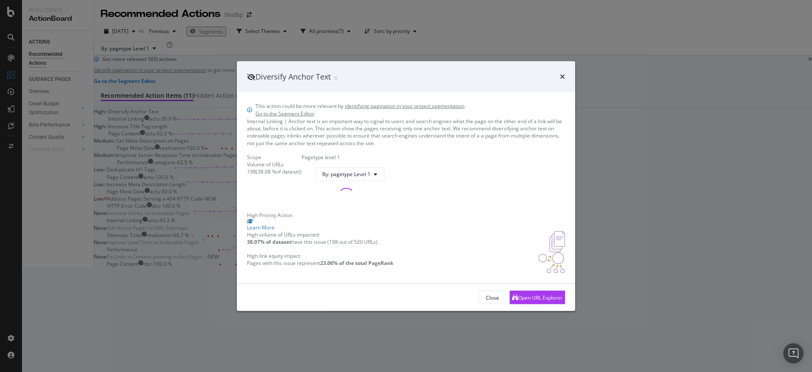
drag, startPoint x: 544, startPoint y: 345, endPoint x: 525, endPoint y: 335, distance: 21.0
click at [525, 311] on div "Close Open URL Explorer" at bounding box center [406, 297] width 338 height 27
click at [525, 303] on div "Open URL Explorer" at bounding box center [537, 297] width 50 height 13
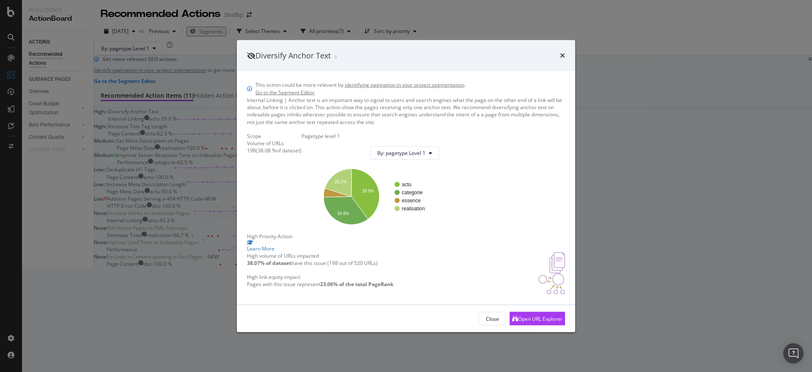
click at [562, 52] on icon "times" at bounding box center [562, 55] width 5 height 7
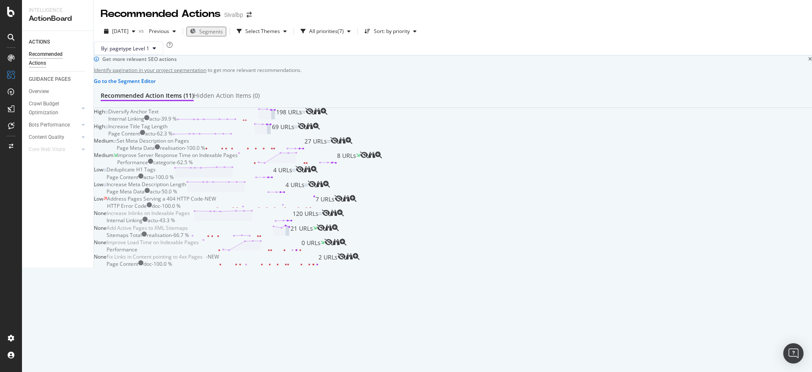
click at [294, 137] on span "69 URLs" at bounding box center [283, 130] width 22 height 14
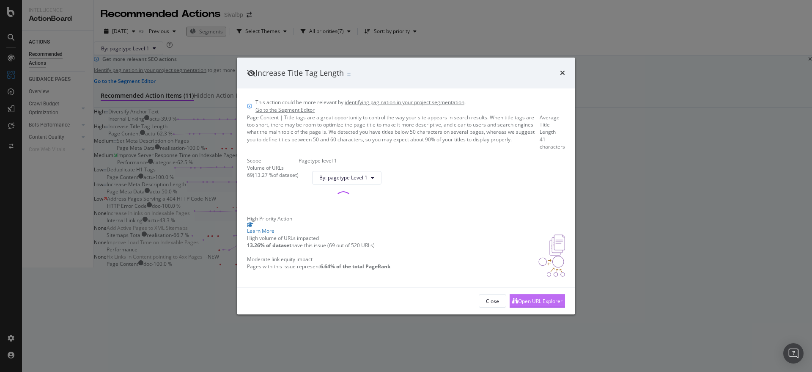
click at [546, 307] on div "Open URL Explorer" at bounding box center [537, 300] width 50 height 13
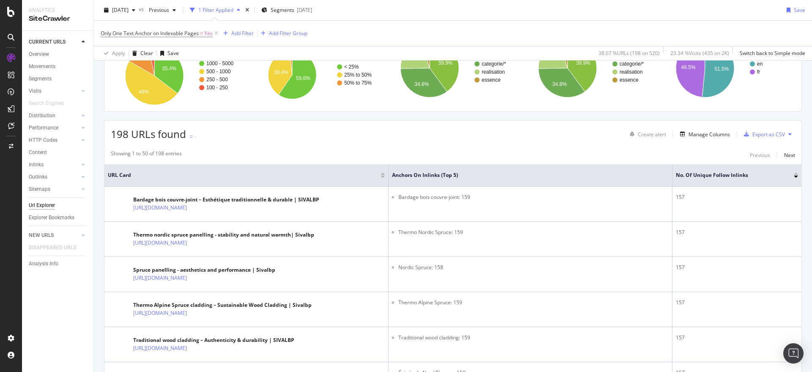
scroll to position [106, 0]
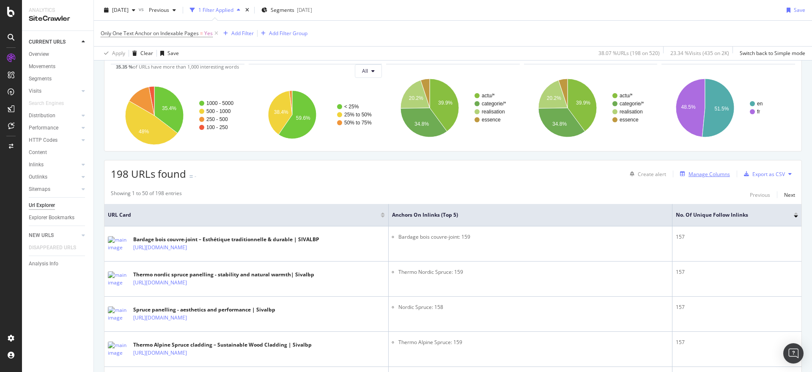
click at [697, 172] on div "Manage Columns" at bounding box center [708, 173] width 41 height 7
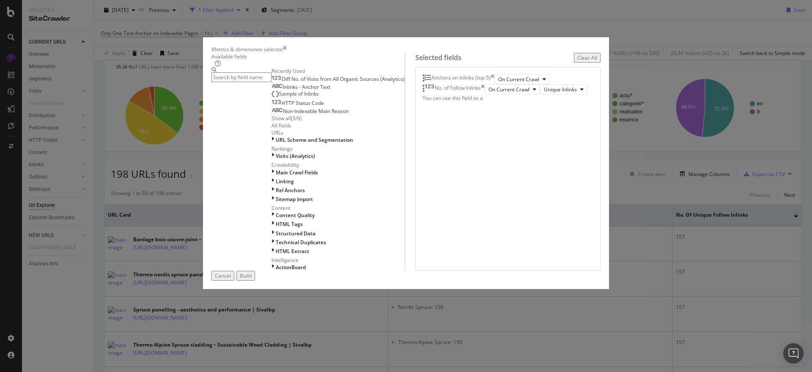
click at [271, 81] on input "modal" at bounding box center [241, 77] width 60 height 10
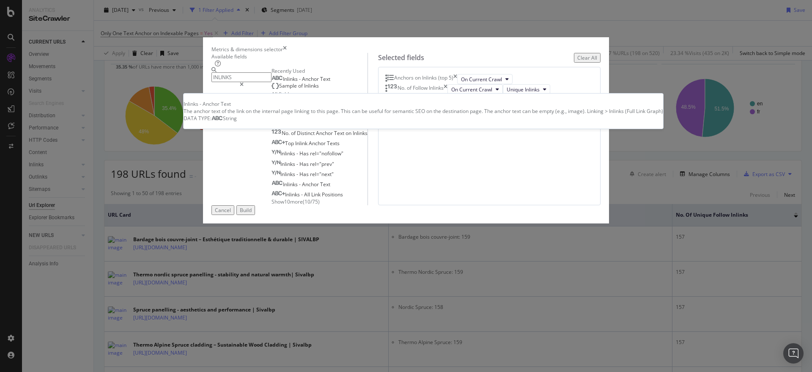
type input "INLINKS"
click at [304, 82] on div "Inlinks - Anchor Text" at bounding box center [300, 79] width 59 height 7
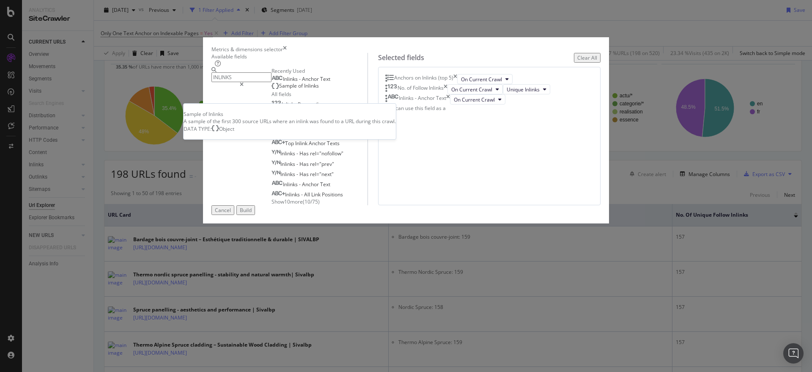
click at [299, 90] on div "Inlinks - Anchor Text Sample of Inlinks Sample of Inlinks A sample of the first…" at bounding box center [319, 82] width 96 height 16
click at [295, 89] on div "Sample of Inlinks" at bounding box center [294, 85] width 47 height 7
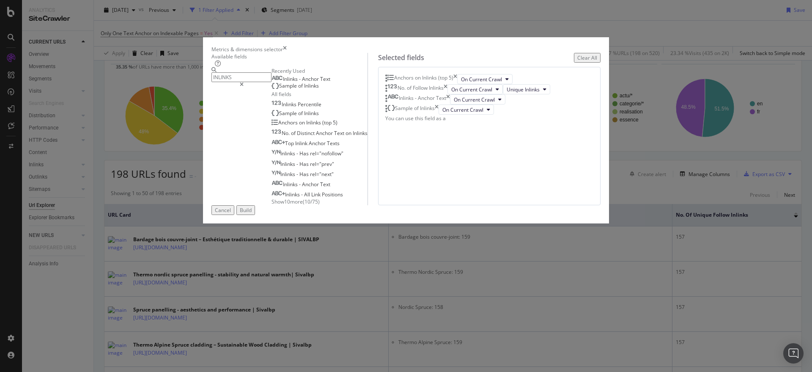
click at [252, 213] on div "Build" at bounding box center [246, 209] width 12 height 7
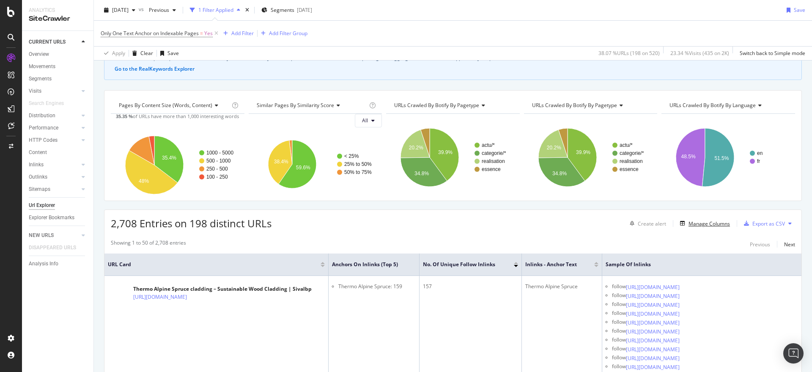
scroll to position [15, 0]
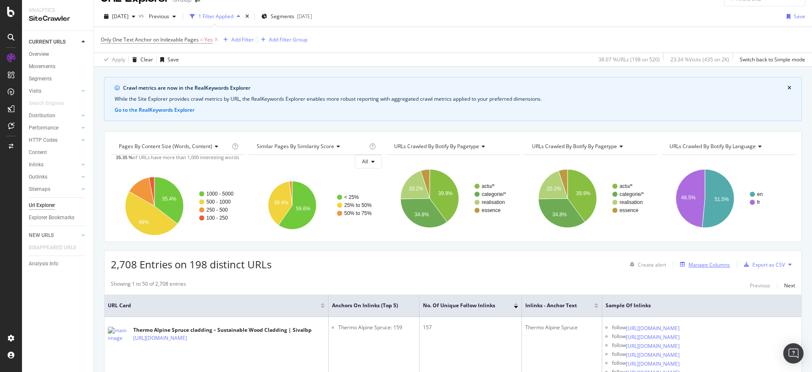
click at [700, 265] on div "Manage Columns" at bounding box center [708, 264] width 41 height 7
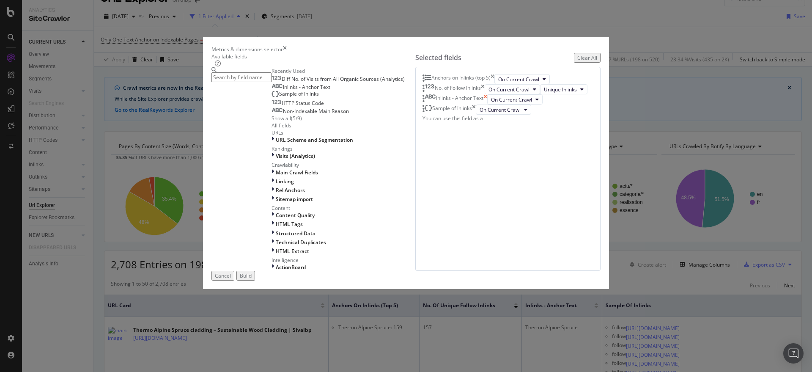
click at [487, 104] on icon "times" at bounding box center [485, 99] width 4 height 10
click at [252, 279] on div "Build" at bounding box center [246, 275] width 12 height 7
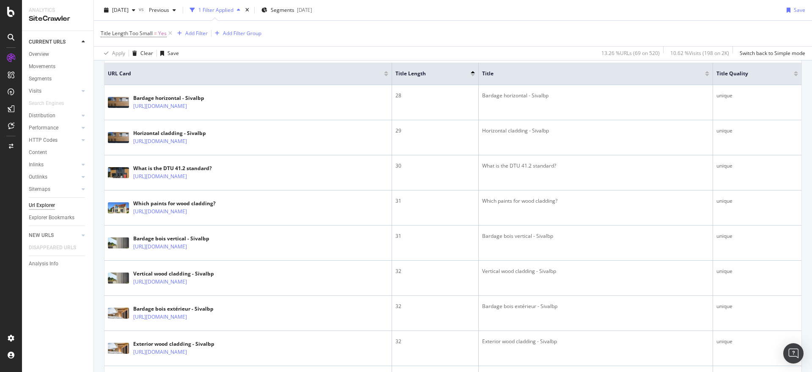
scroll to position [246, 0]
